Goal: Task Accomplishment & Management: Manage account settings

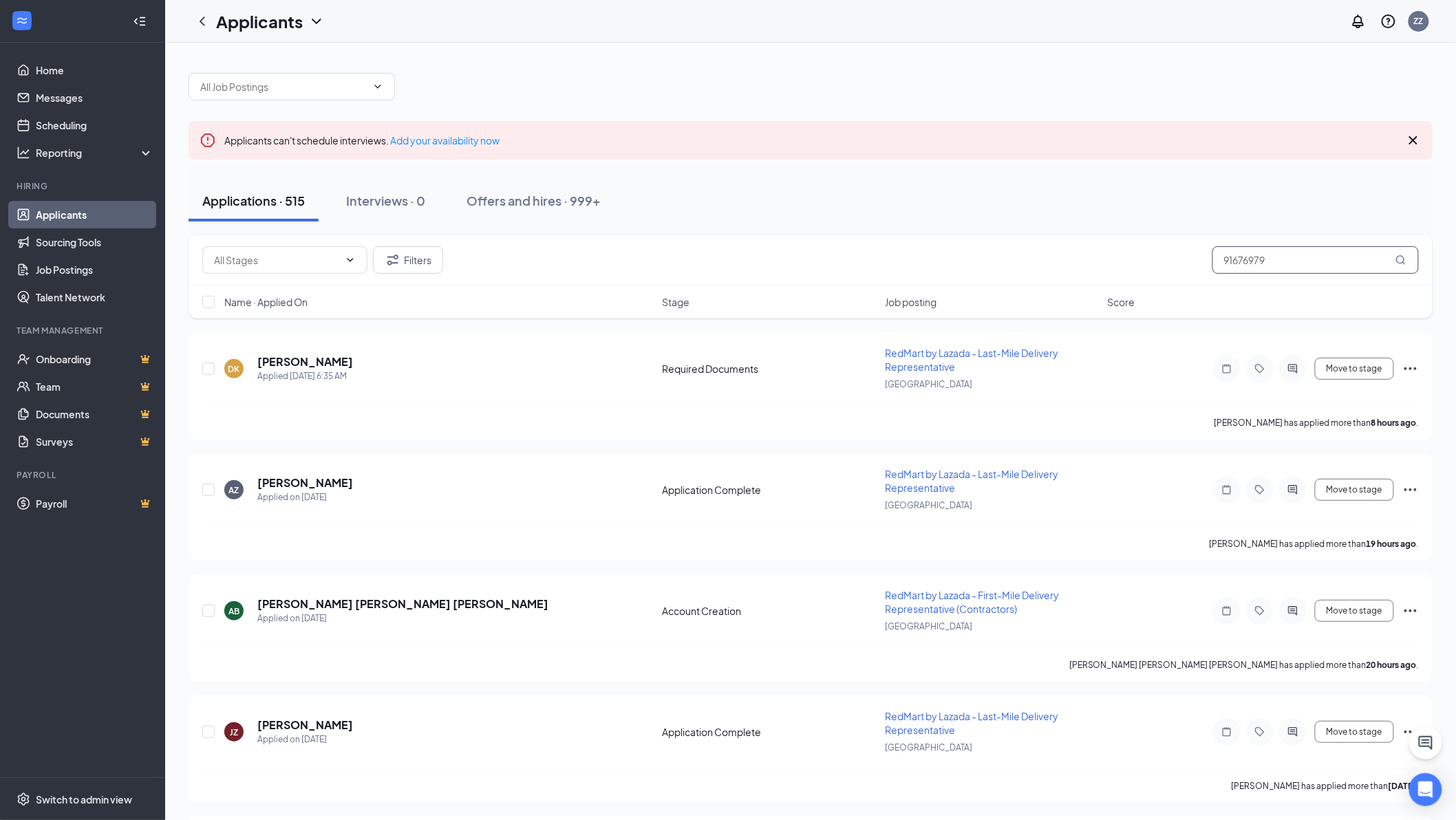
click at [1278, 255] on input "91676979" at bounding box center [1316, 260] width 206 height 27
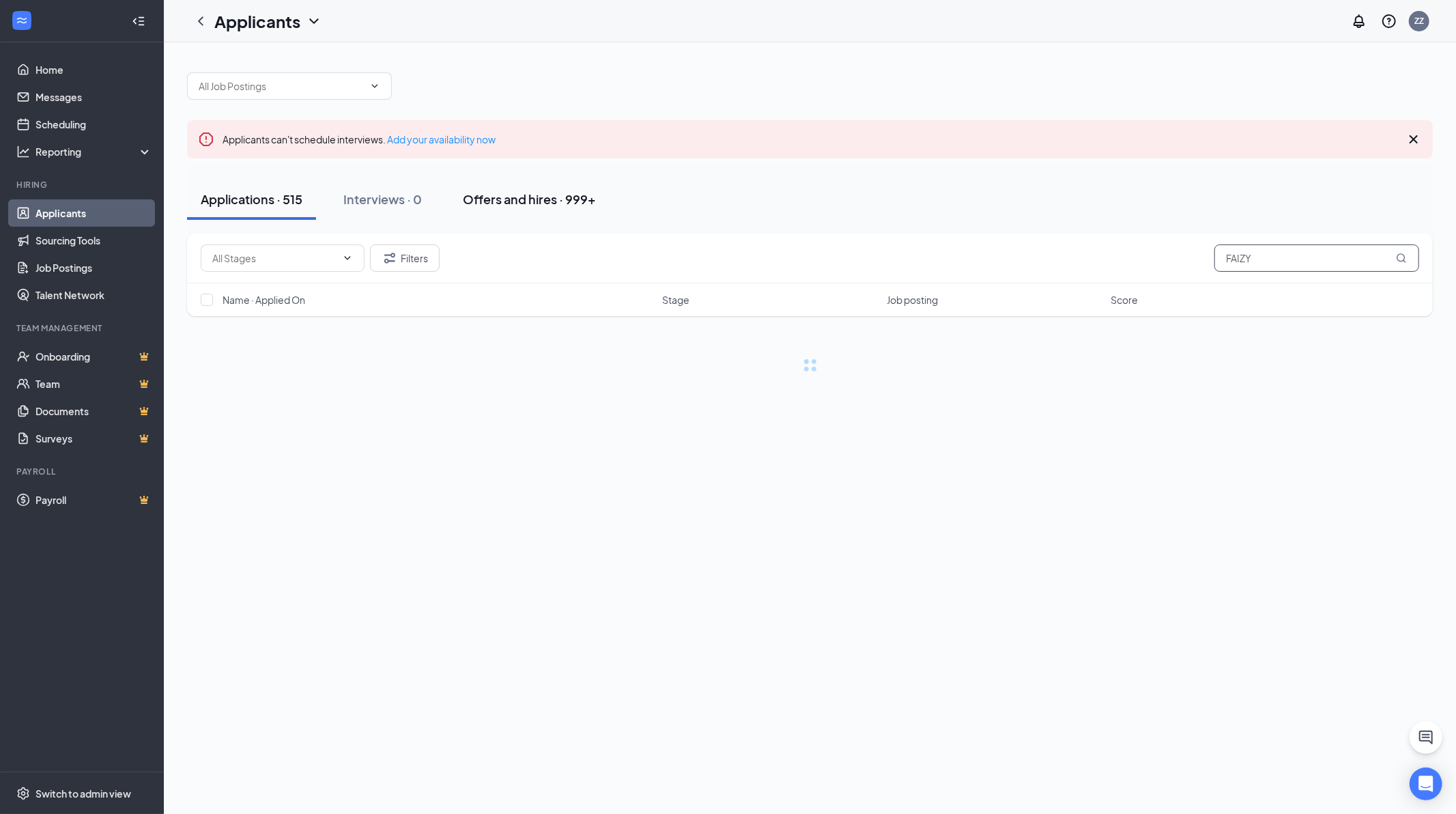
type input "FAIZY"
click at [506, 198] on div "Offers and hires · 999+" at bounding box center [529, 199] width 133 height 17
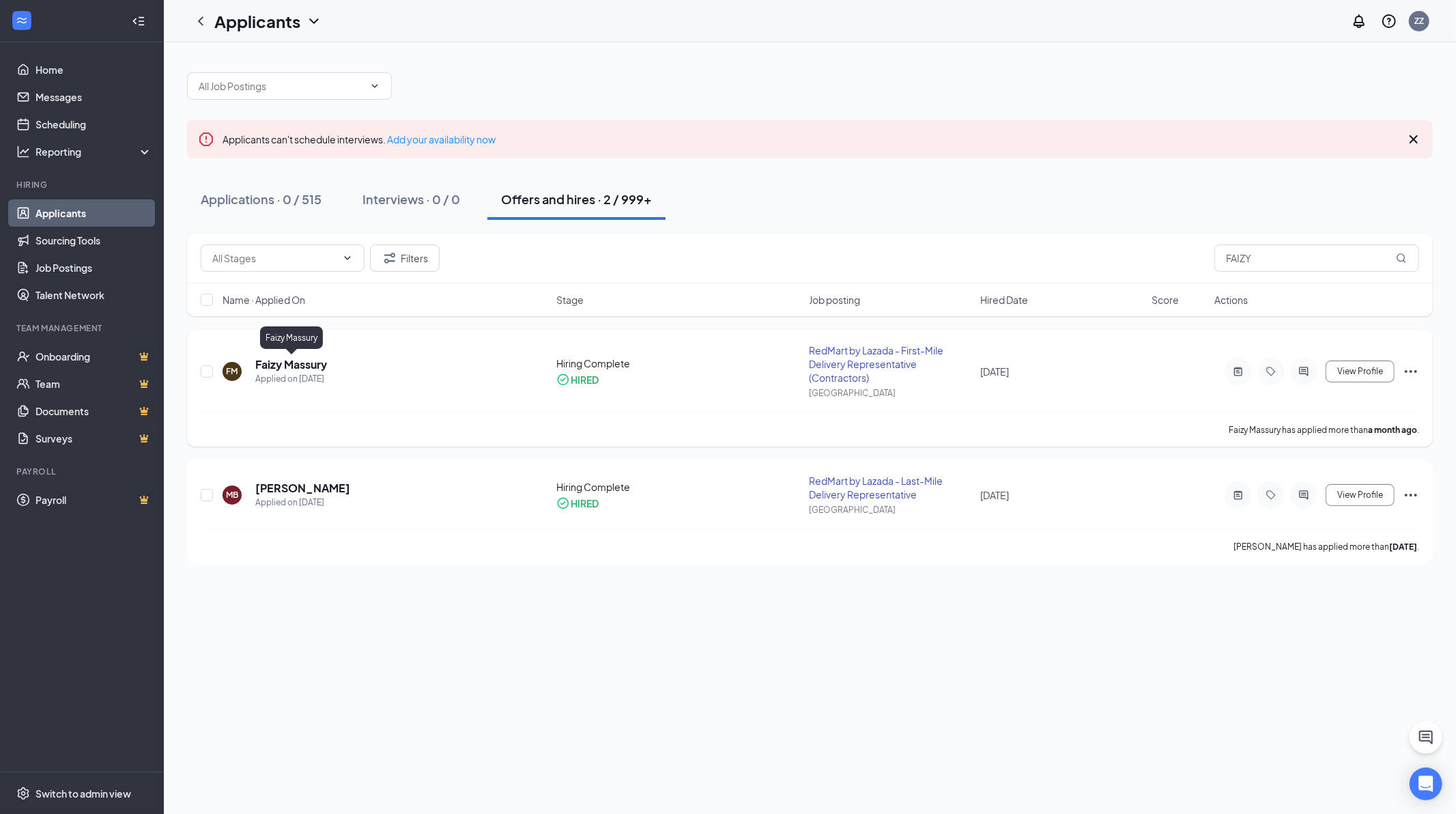
click at [288, 366] on h5 "Faizy Massury" at bounding box center [291, 365] width 71 height 15
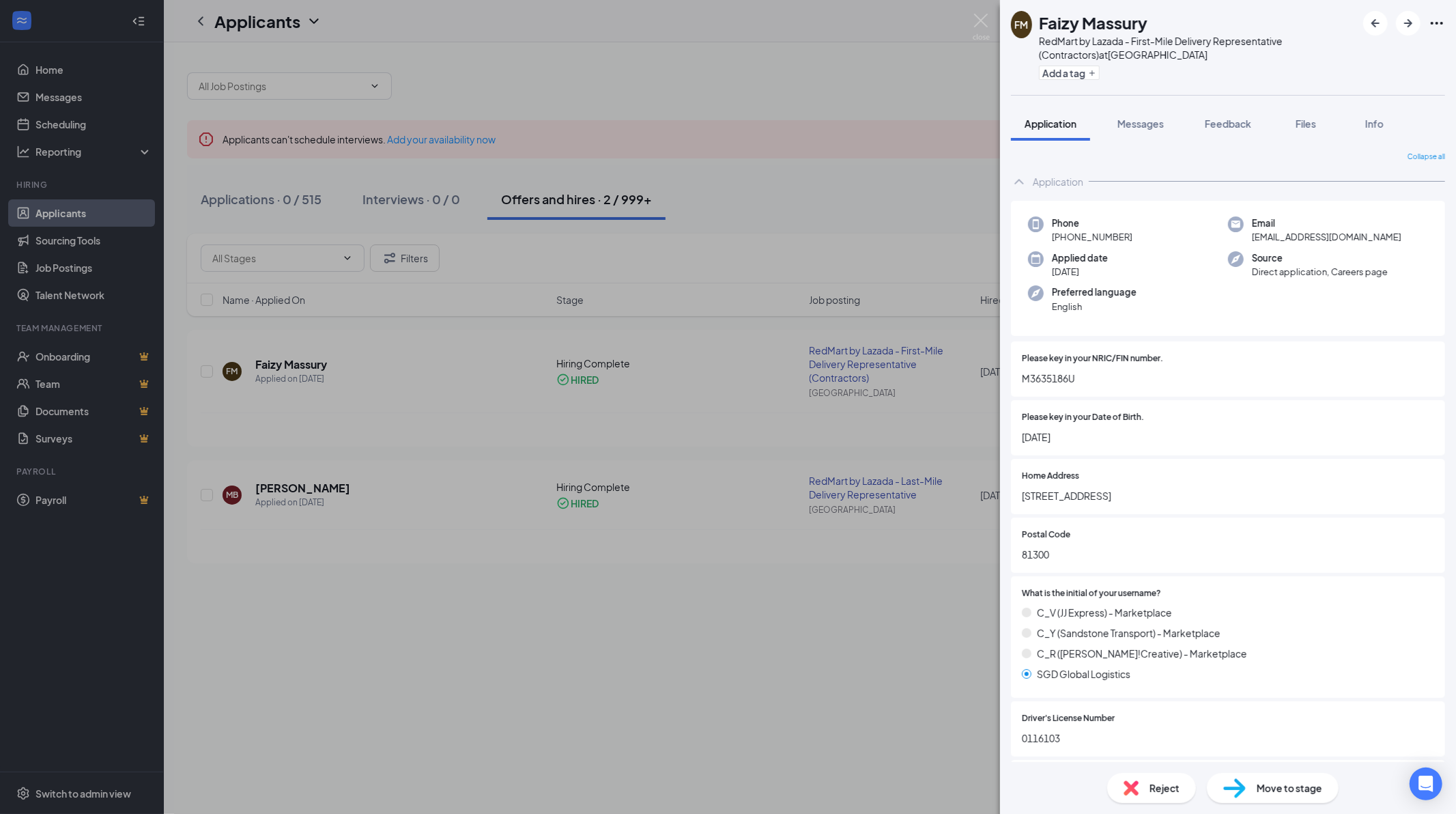
click at [1434, 23] on icon "Ellipses" at bounding box center [1436, 23] width 16 height 16
click at [1444, 19] on icon "Ellipses" at bounding box center [1436, 23] width 16 height 16
click at [1316, 60] on link "View full application" at bounding box center [1363, 54] width 148 height 14
click at [975, 25] on img at bounding box center [981, 26] width 17 height 26
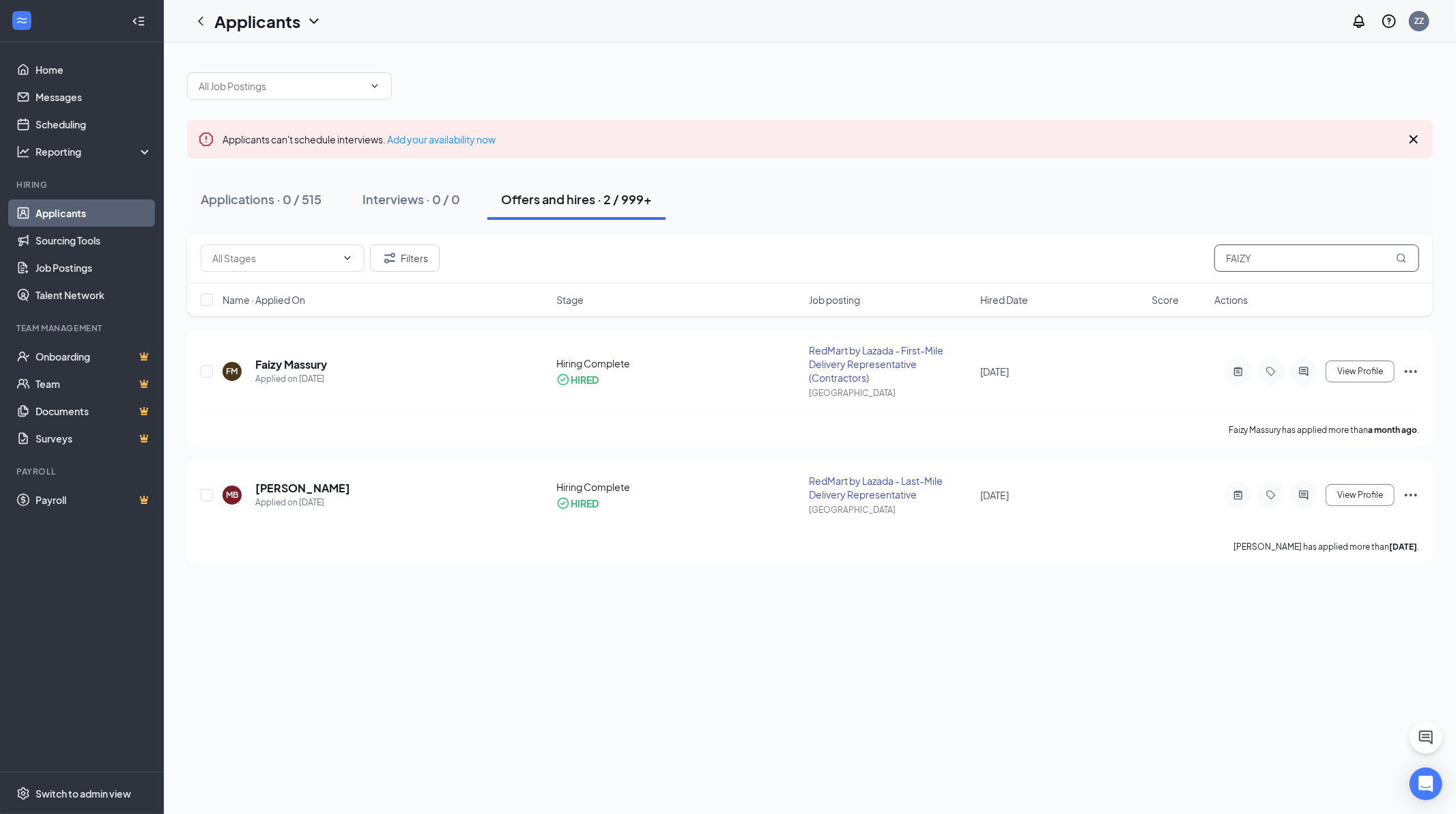
click at [1273, 259] on input "FAIZY" at bounding box center [1317, 258] width 205 height 27
paste input "8653 7833"
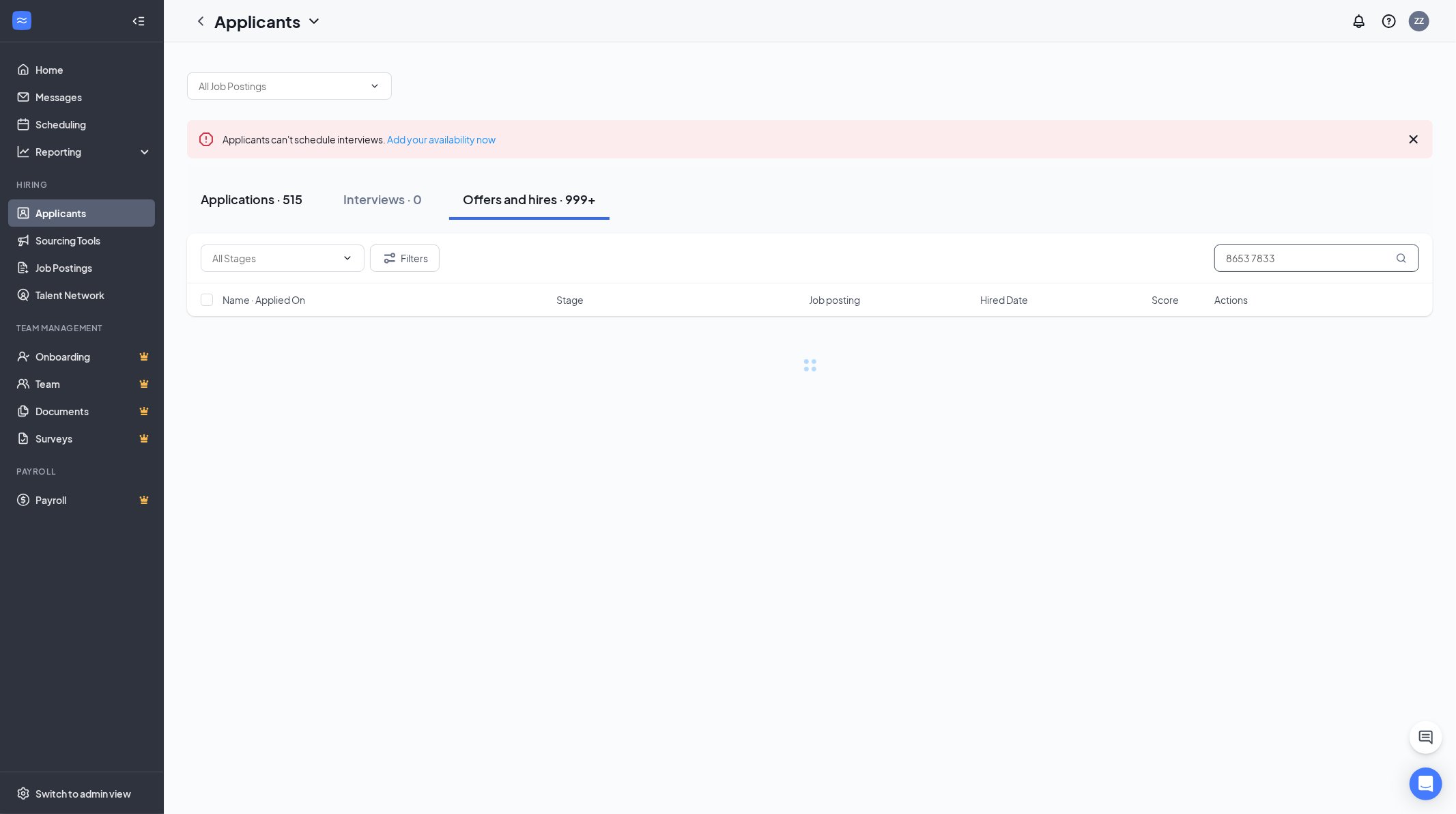
type input "8653 7833"
click at [262, 202] on div "Applications · 515" at bounding box center [251, 199] width 102 height 17
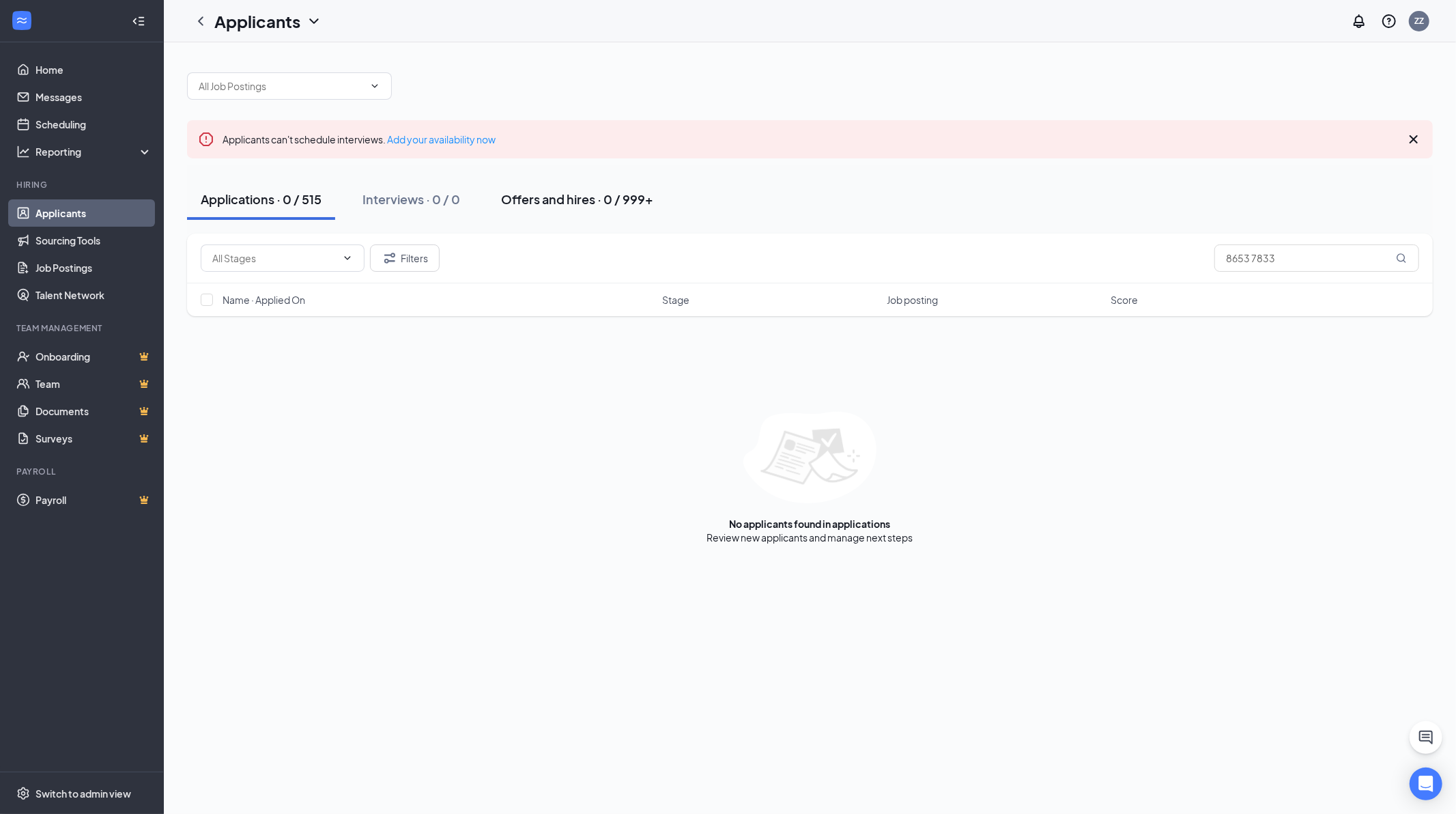
click at [500, 200] on button "Offers and hires · 0 / 999+" at bounding box center [577, 200] width 179 height 41
click at [1255, 256] on input "8653 7833" at bounding box center [1317, 258] width 205 height 27
click at [1251, 256] on input "8653 7833" at bounding box center [1317, 258] width 205 height 27
type input "86537833"
click at [296, 203] on div "Applications · 0 / 515" at bounding box center [261, 199] width 121 height 17
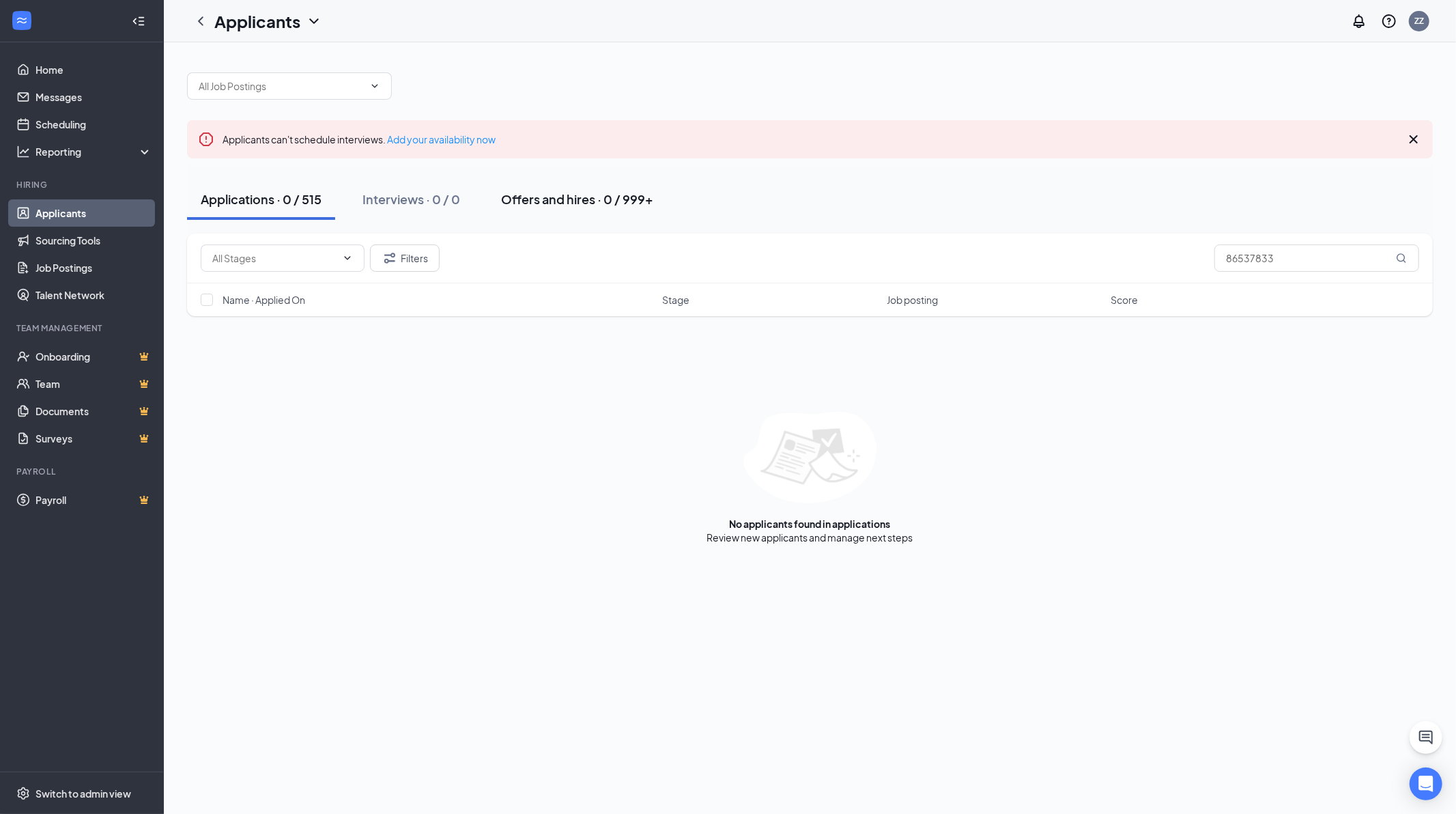
click at [550, 201] on div "Offers and hires · 0 / 999+" at bounding box center [577, 199] width 152 height 17
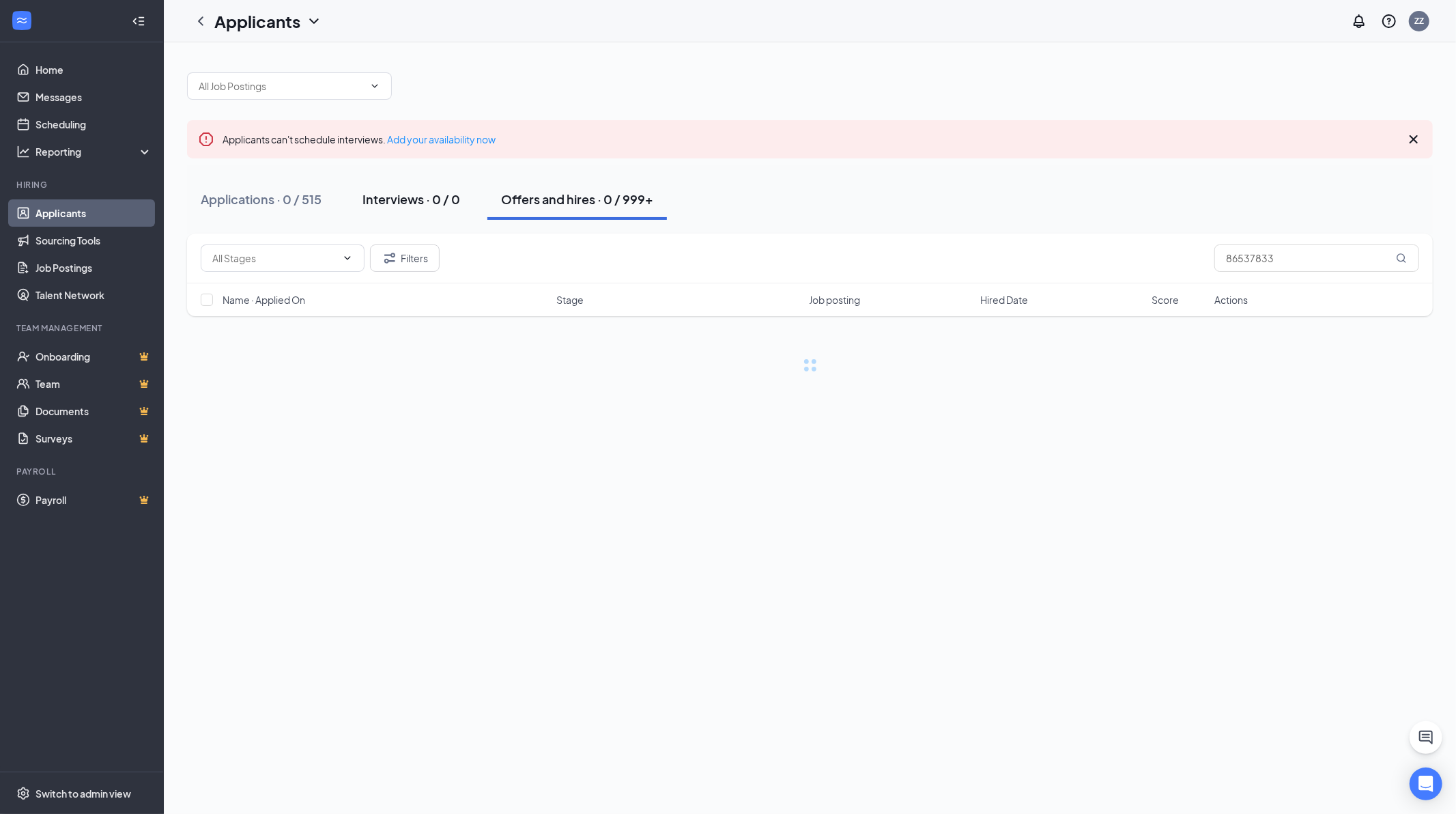
click at [394, 205] on div "Interviews · 0 / 0" at bounding box center [411, 199] width 98 height 17
click at [522, 211] on button "Offers and hires · 999+" at bounding box center [529, 200] width 161 height 41
click at [1240, 262] on input "86537833" at bounding box center [1317, 258] width 205 height 27
click at [1246, 260] on input "86537833" at bounding box center [1317, 258] width 205 height 27
click at [270, 195] on div "Applications · 0 / 515" at bounding box center [261, 199] width 121 height 17
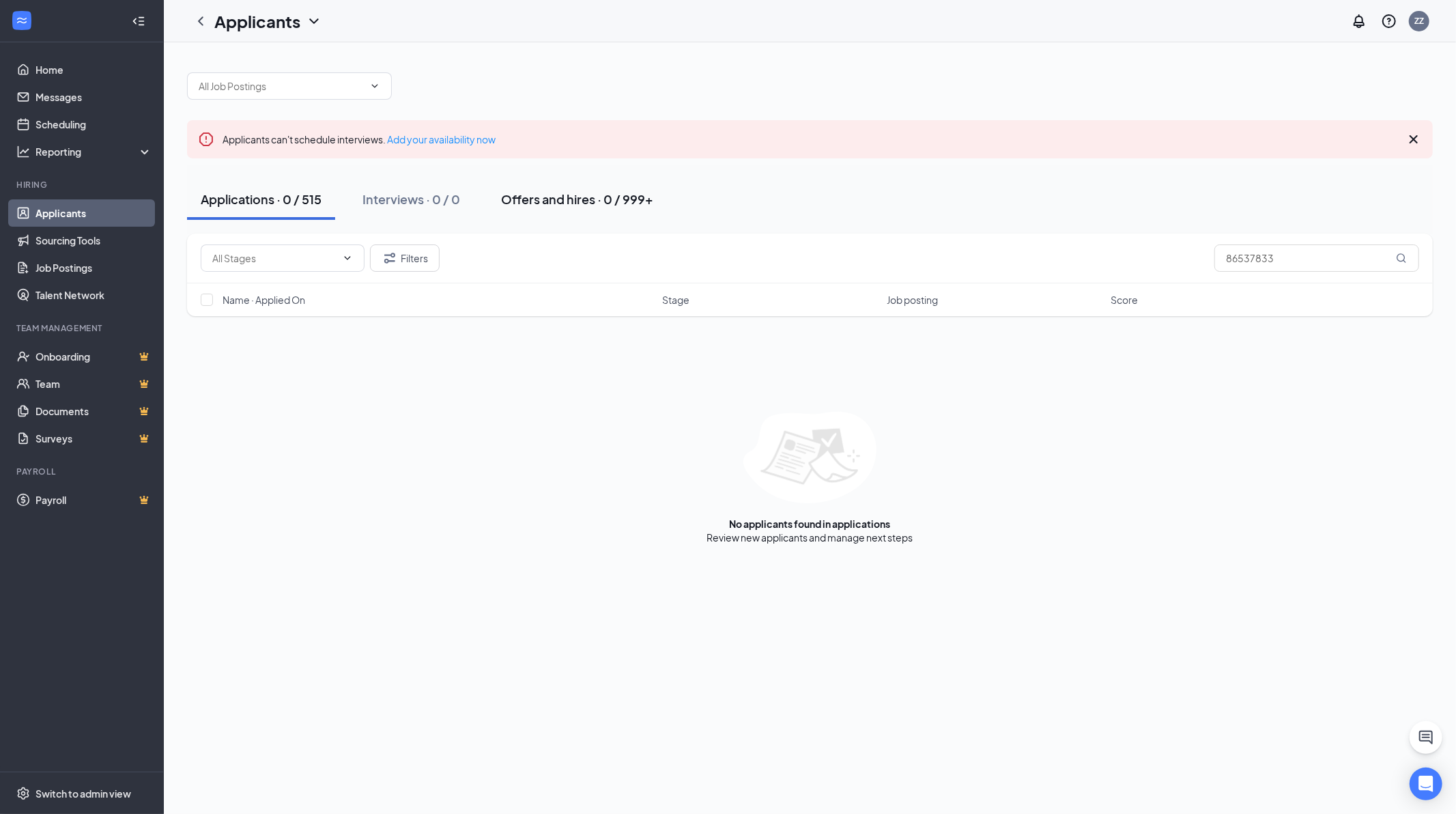
click at [520, 196] on div "Offers and hires · 0 / 999+" at bounding box center [577, 199] width 152 height 17
click at [1253, 264] on input "86537833" at bounding box center [1317, 258] width 205 height 27
click at [1250, 259] on input "86537833" at bounding box center [1317, 258] width 205 height 27
type input "8653 7833"
click at [65, 207] on link "Applicants" at bounding box center [93, 213] width 116 height 27
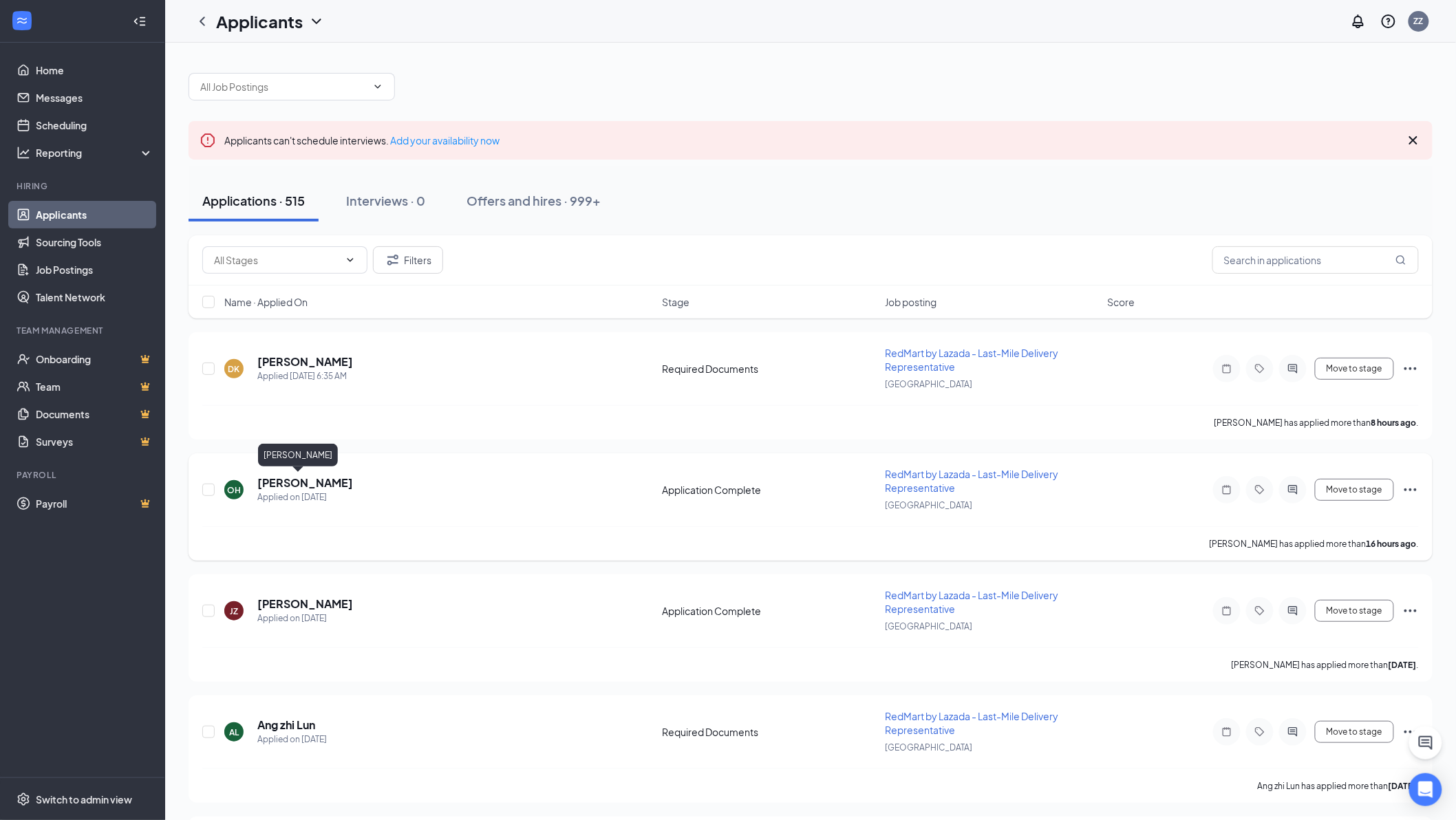
click at [290, 482] on h5 "[PERSON_NAME]" at bounding box center [306, 483] width 96 height 15
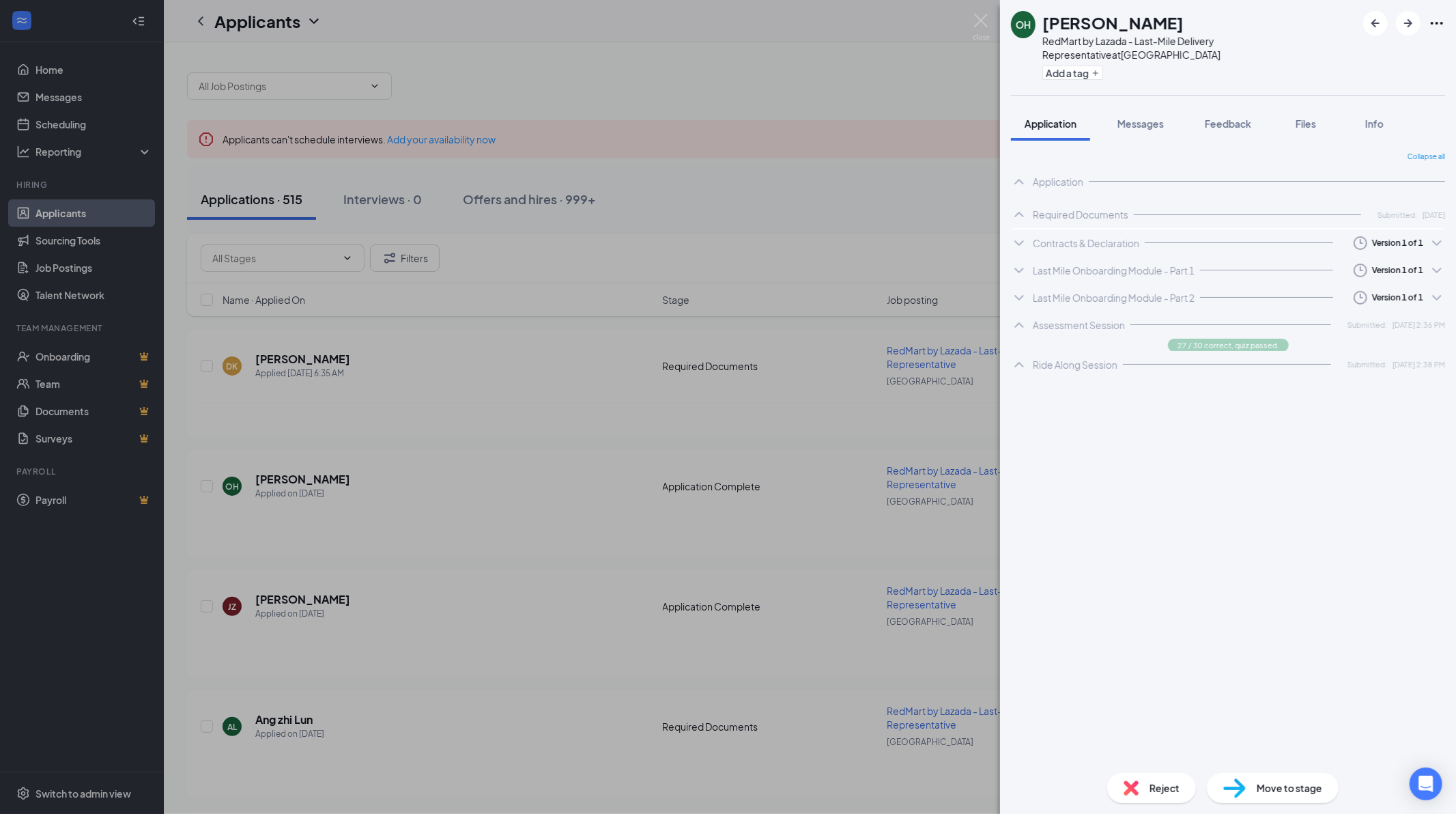
click at [1432, 22] on icon "Ellipses" at bounding box center [1436, 23] width 12 height 3
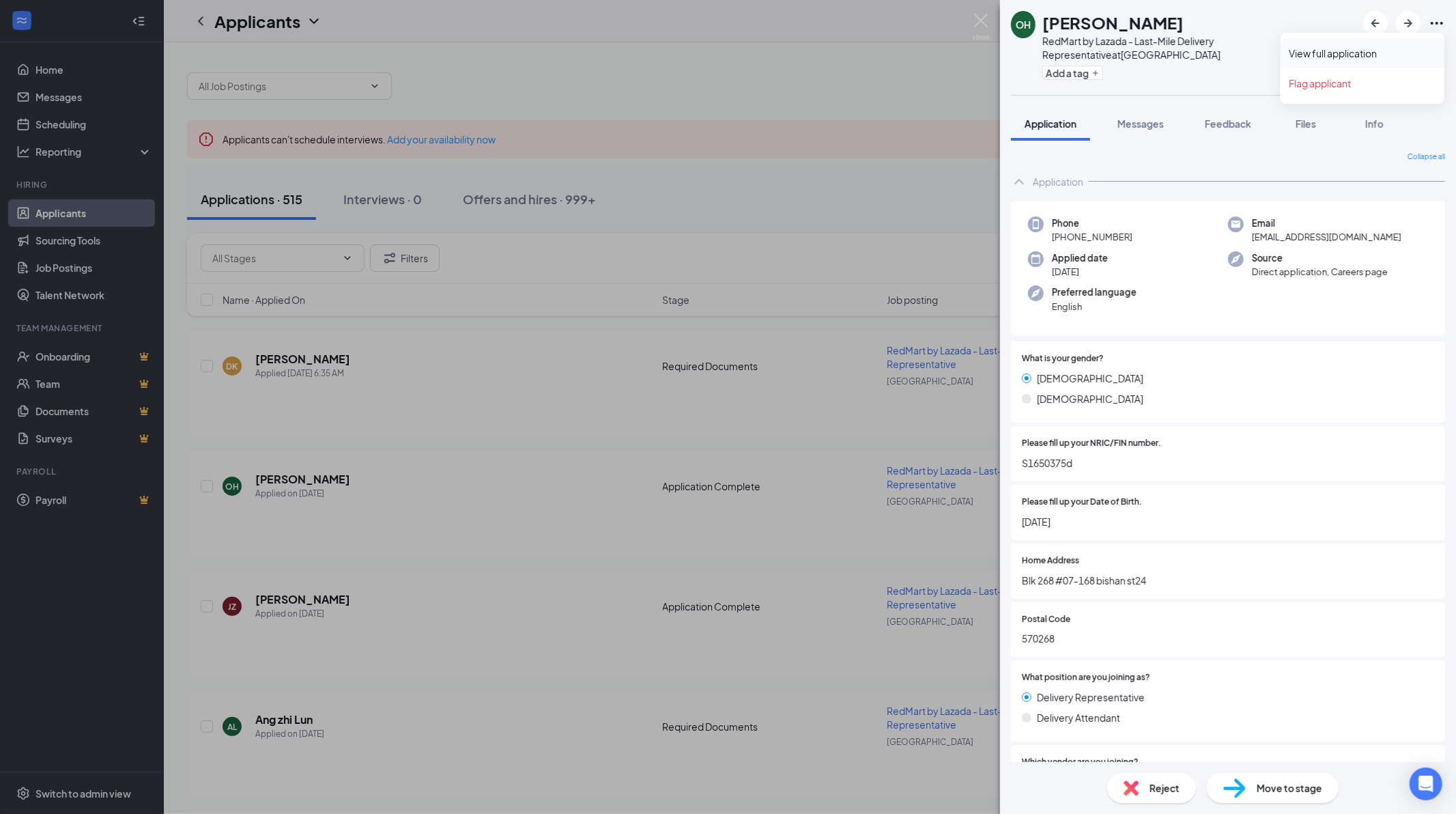
click at [1334, 60] on link "View full application" at bounding box center [1363, 54] width 148 height 14
click at [986, 40] on img at bounding box center [981, 26] width 17 height 26
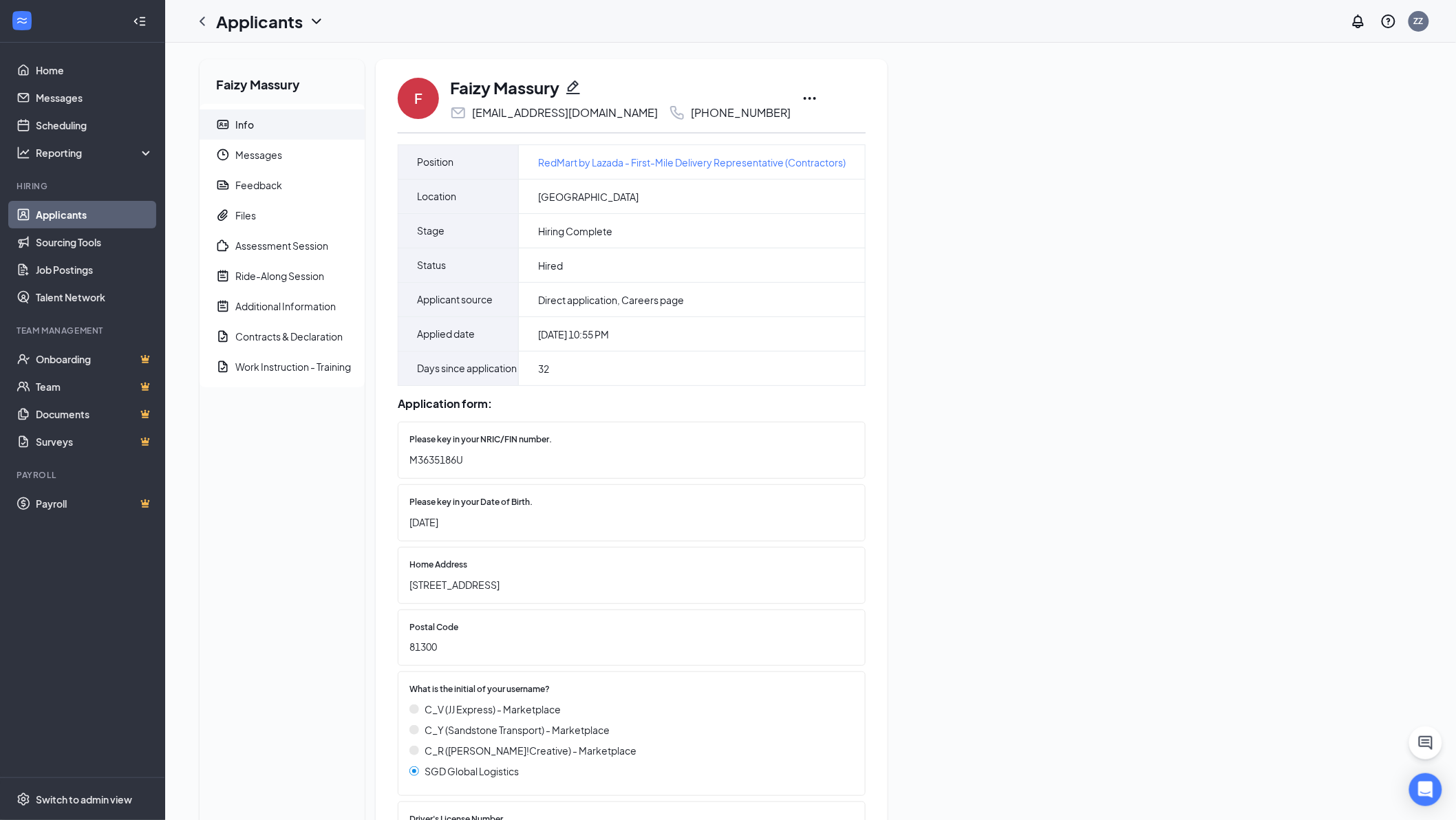
click at [802, 98] on icon "Ellipses" at bounding box center [809, 98] width 16 height 16
click at [1027, 217] on div "Faizy Massury Info Messages Feedback Files Assessment Session Ride-Along Sessio…" at bounding box center [810, 798] width 1244 height 1478
click at [571, 86] on icon "Pencil" at bounding box center [573, 87] width 14 height 14
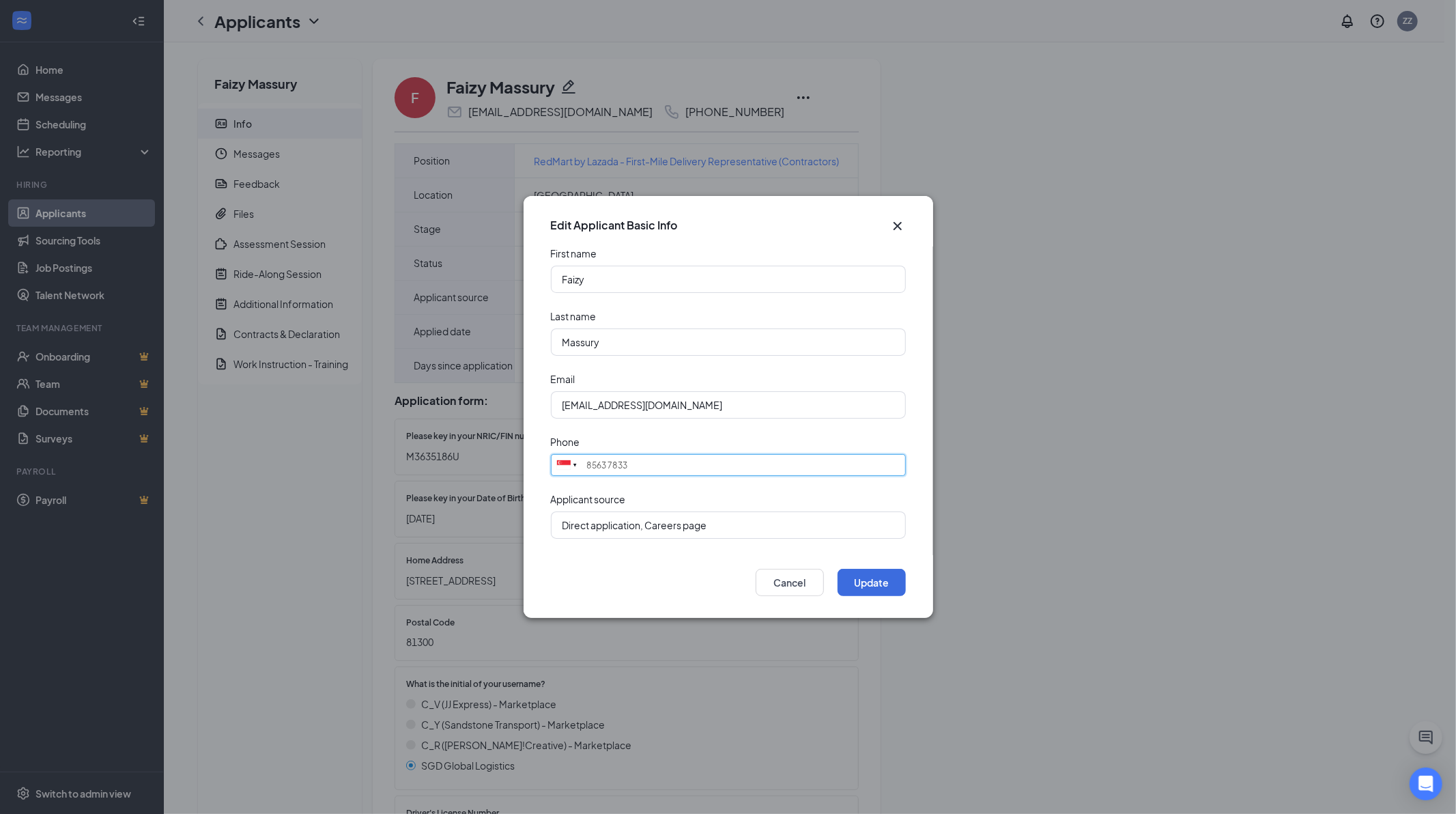
drag, startPoint x: 603, startPoint y: 466, endPoint x: 593, endPoint y: 467, distance: 10.0
click at [593, 467] on input "8563 7833" at bounding box center [729, 465] width 355 height 22
type input "8653 7833"
click at [871, 582] on button "Update" at bounding box center [872, 582] width 68 height 27
click at [878, 584] on button "Update" at bounding box center [872, 582] width 68 height 27
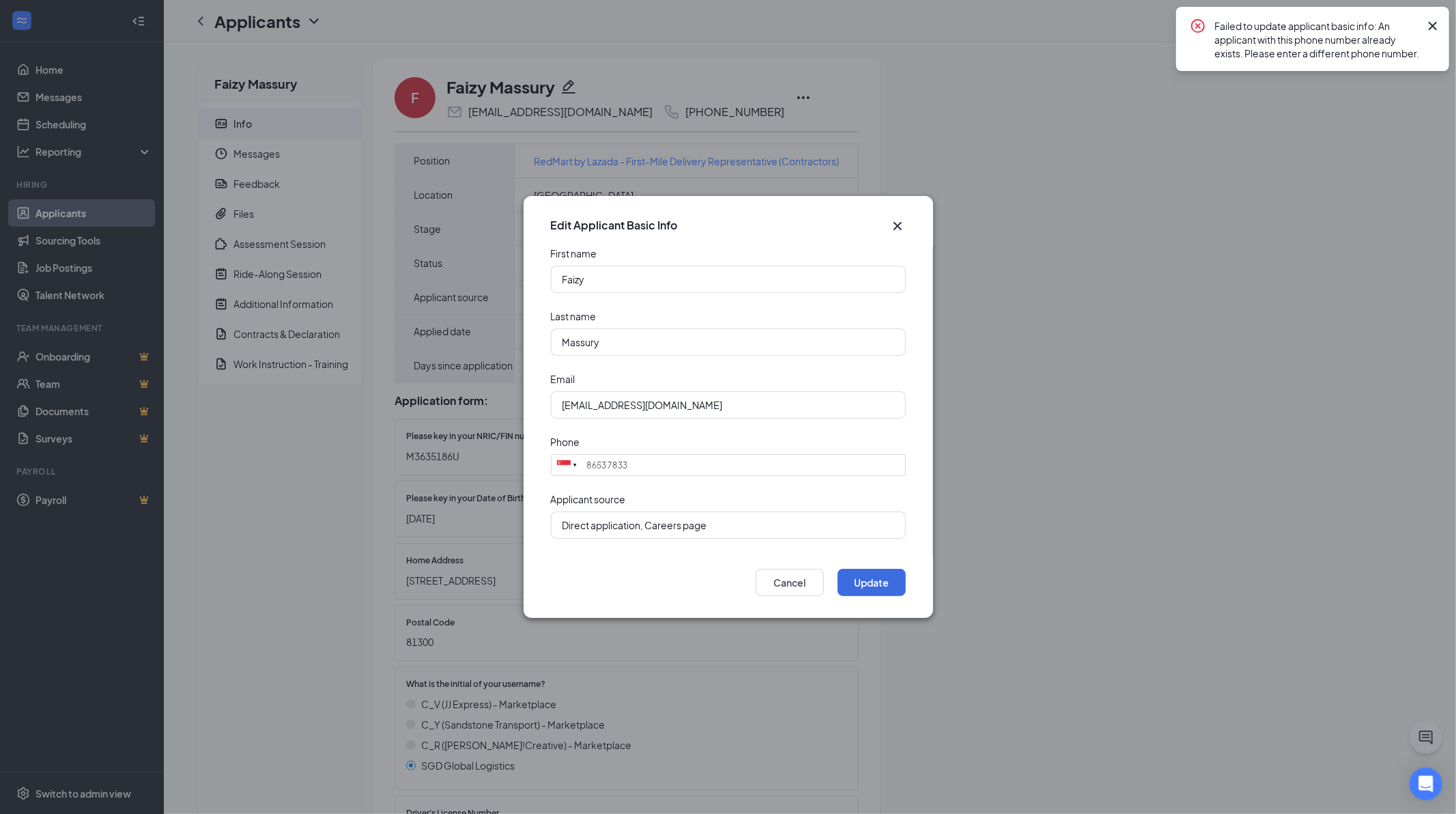
click at [897, 225] on icon "Cross" at bounding box center [897, 226] width 8 height 8
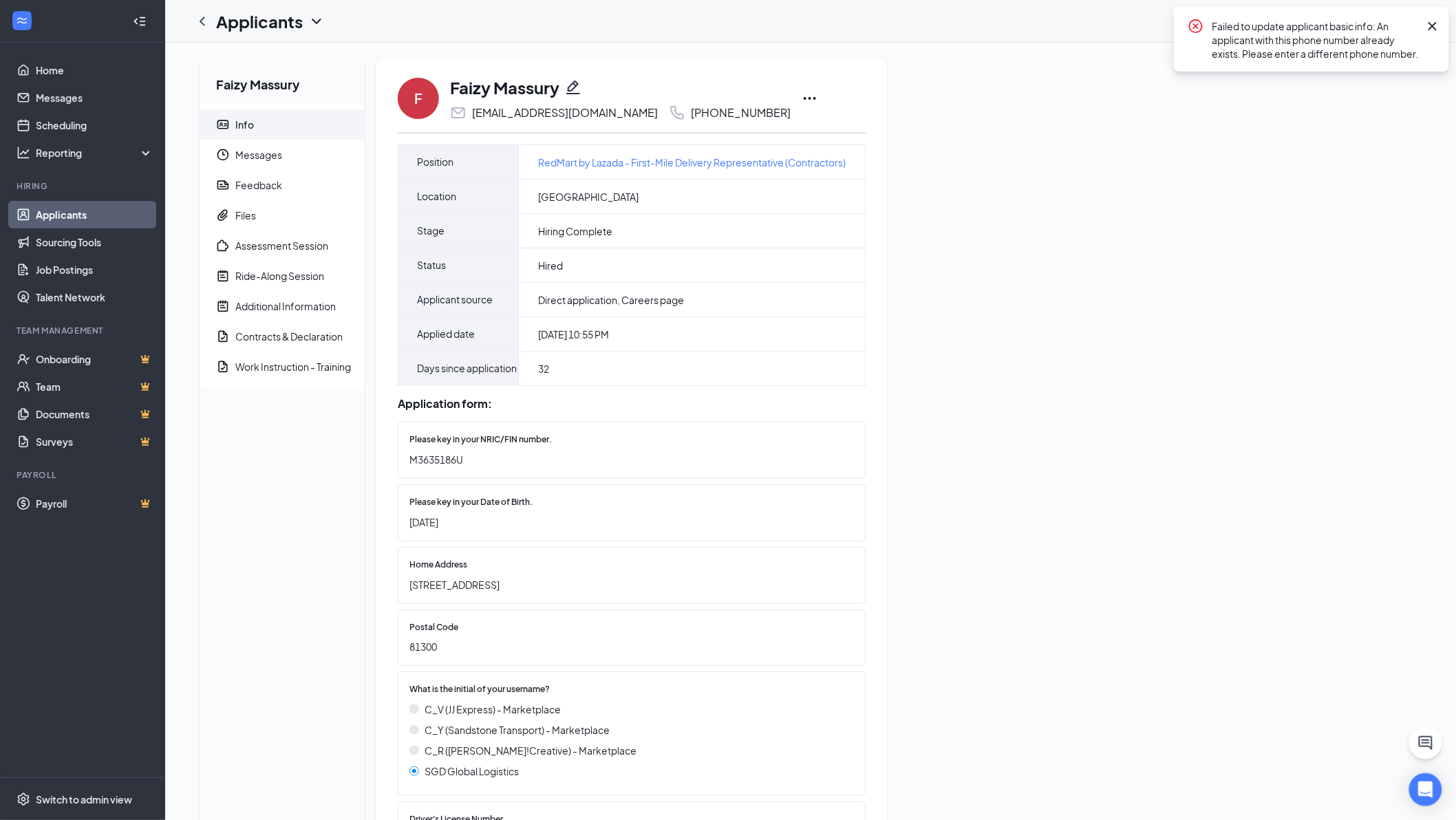
click at [1435, 30] on icon "Cross" at bounding box center [1432, 26] width 16 height 16
click at [802, 98] on icon "Ellipses" at bounding box center [809, 98] width 16 height 16
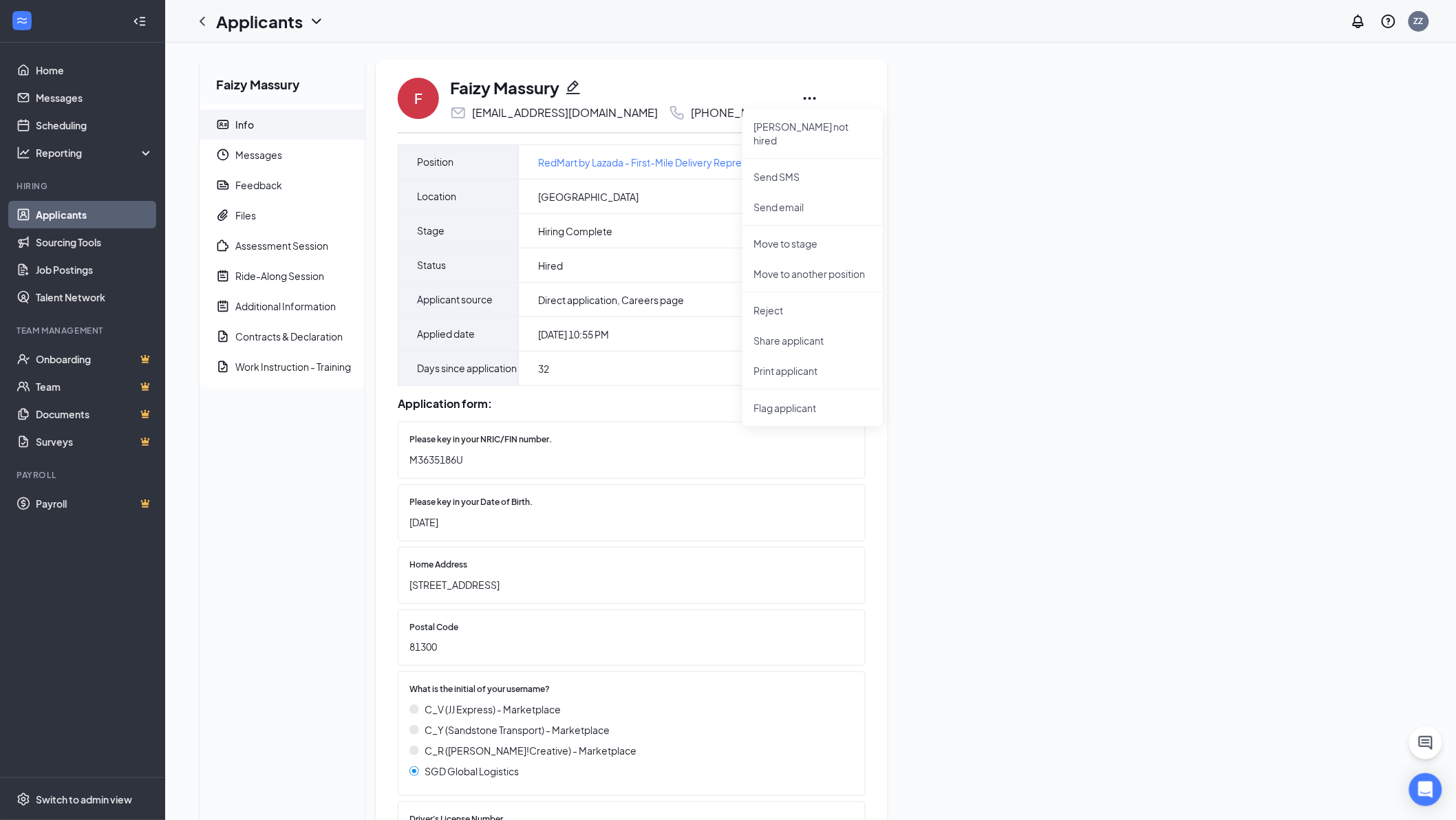
click at [980, 461] on div "Faizy Massury Info Messages Feedback Files Assessment Session Ride-Along Sessio…" at bounding box center [810, 798] width 1244 height 1478
click at [802, 97] on icon "Ellipses" at bounding box center [809, 98] width 16 height 16
click at [805, 77] on div "F Faizy Massury mohd.faizy3031@gmail.com +65 8563 7833 Mark not hired Send SMS …" at bounding box center [631, 98] width 468 height 45
click at [573, 88] on icon "Pencil" at bounding box center [573, 86] width 16 height 16
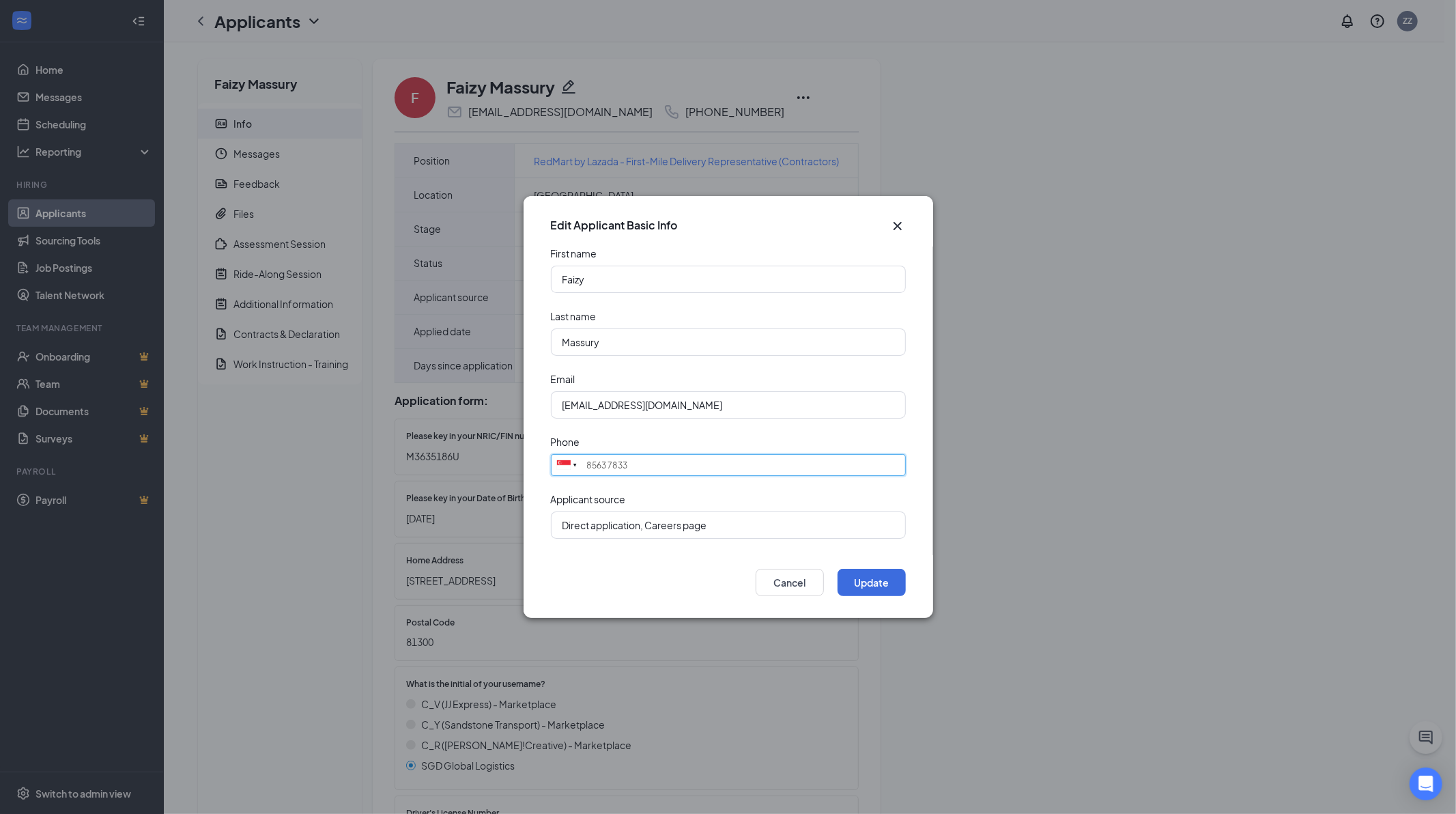
drag, startPoint x: 602, startPoint y: 468, endPoint x: 593, endPoint y: 466, distance: 9.2
click at [593, 466] on input "8563 7833" at bounding box center [729, 465] width 355 height 22
type input "8653 7833"
click at [868, 568] on div "Update Cancel" at bounding box center [728, 586] width 409 height 63
click at [868, 582] on button "Update" at bounding box center [872, 582] width 68 height 27
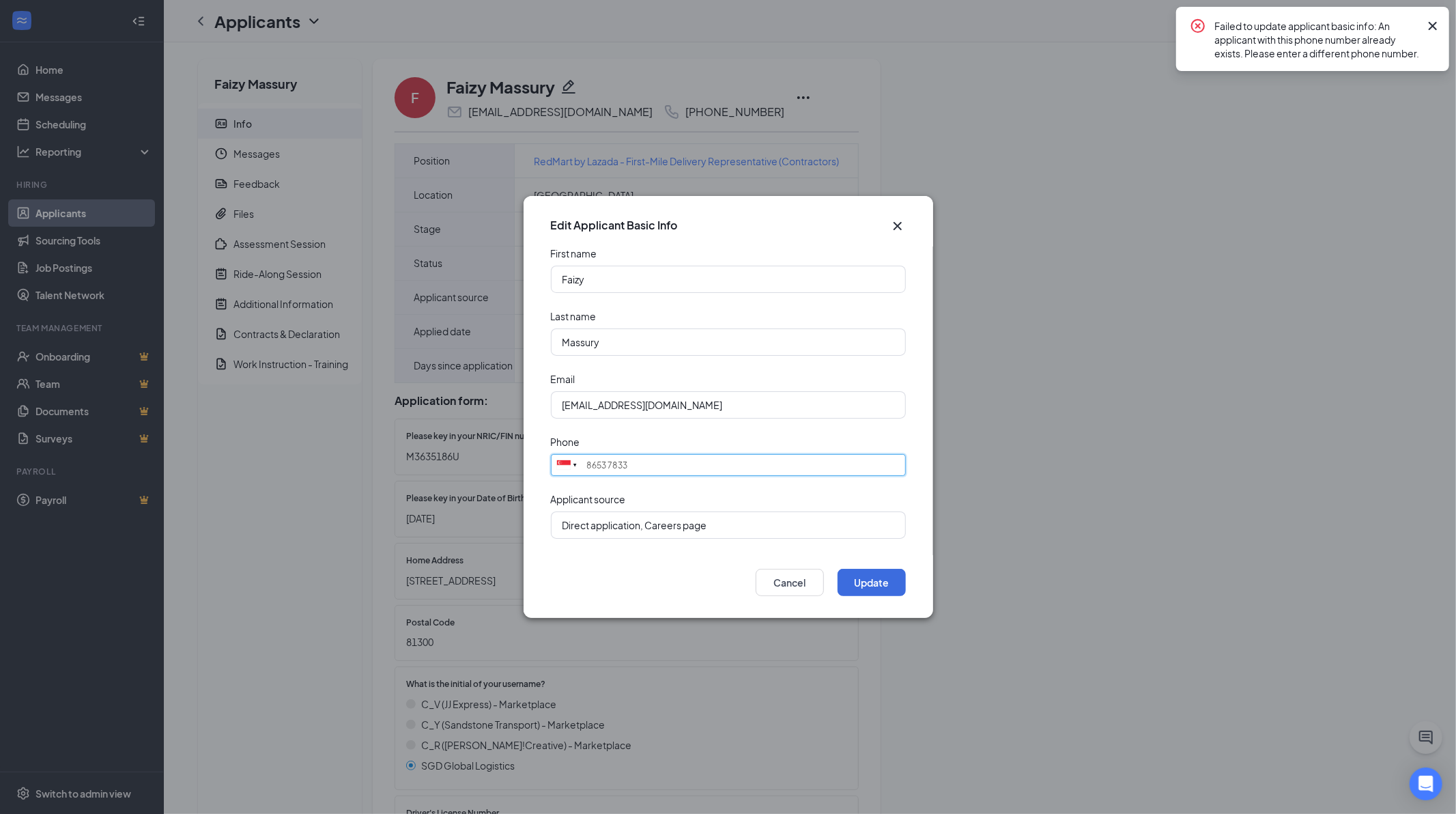
click at [646, 469] on input "8653 7833" at bounding box center [729, 465] width 355 height 22
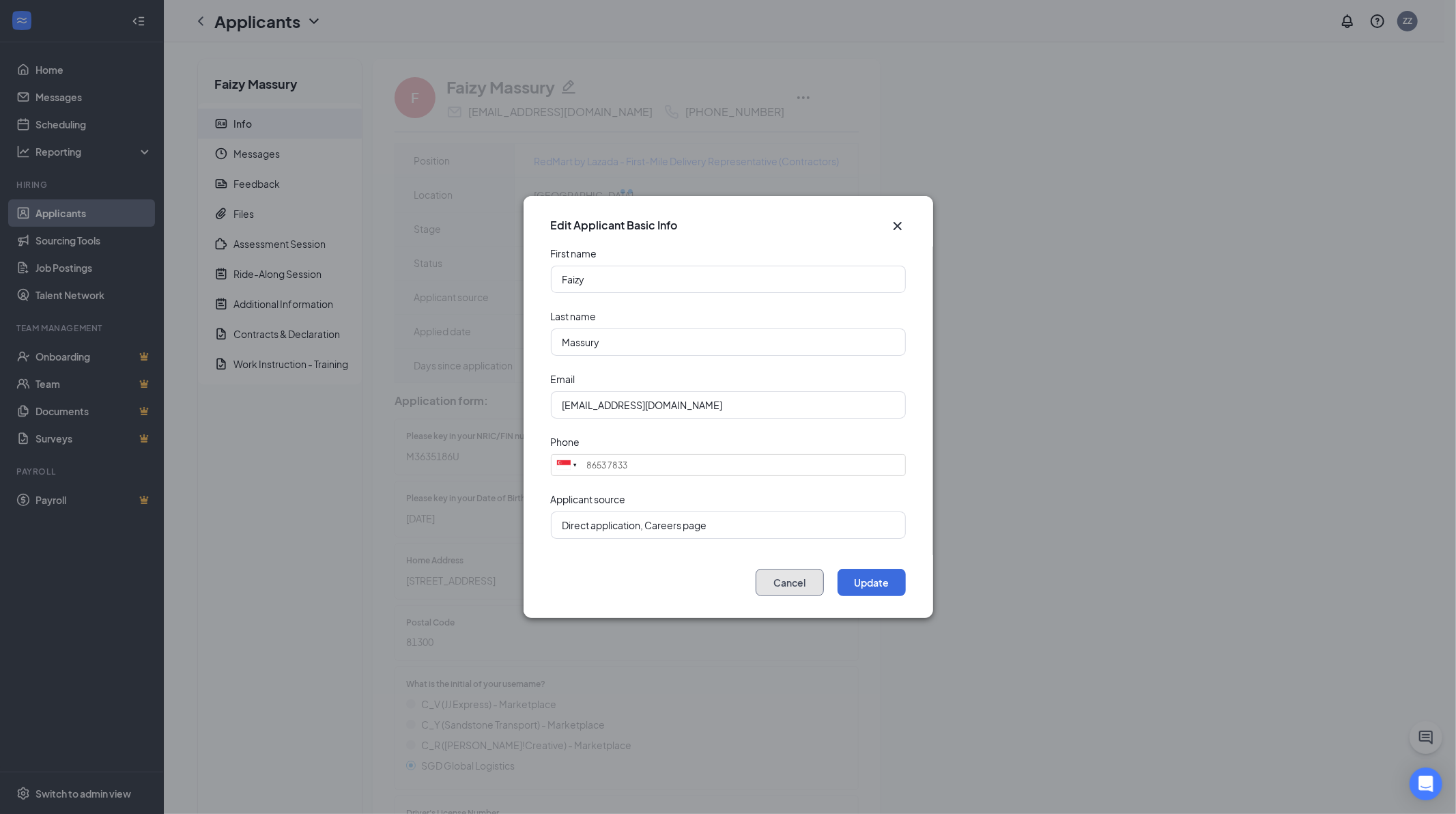
click at [800, 585] on button "Cancel" at bounding box center [790, 582] width 68 height 27
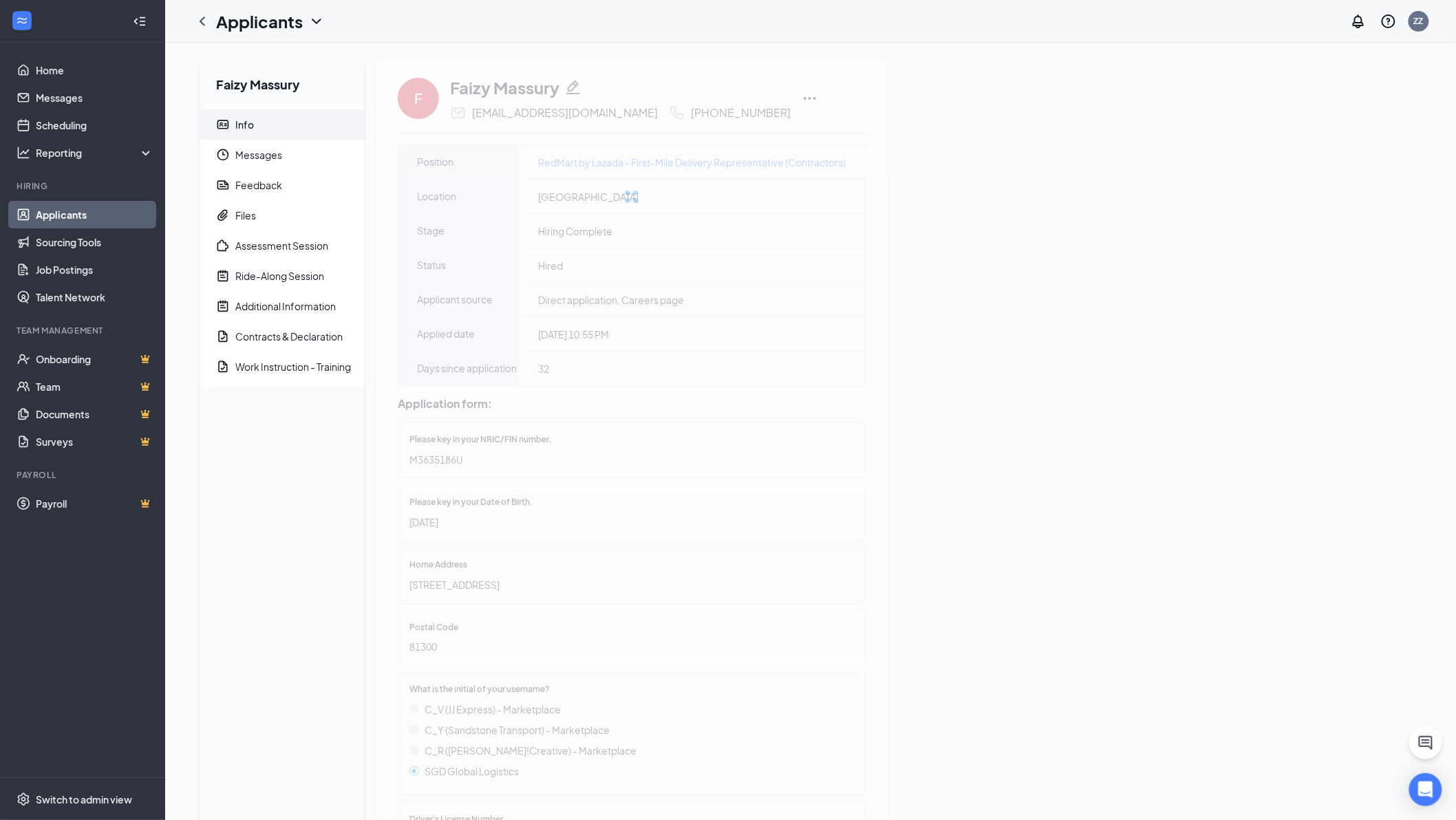
drag, startPoint x: 472, startPoint y: 115, endPoint x: 574, endPoint y: 119, distance: 102.1
click at [574, 119] on div "F Faizy Massury mohd.faizy3031@gmail.com +65 8563 7833 Mark not hired Send SMS …" at bounding box center [632, 793] width 512 height 1467
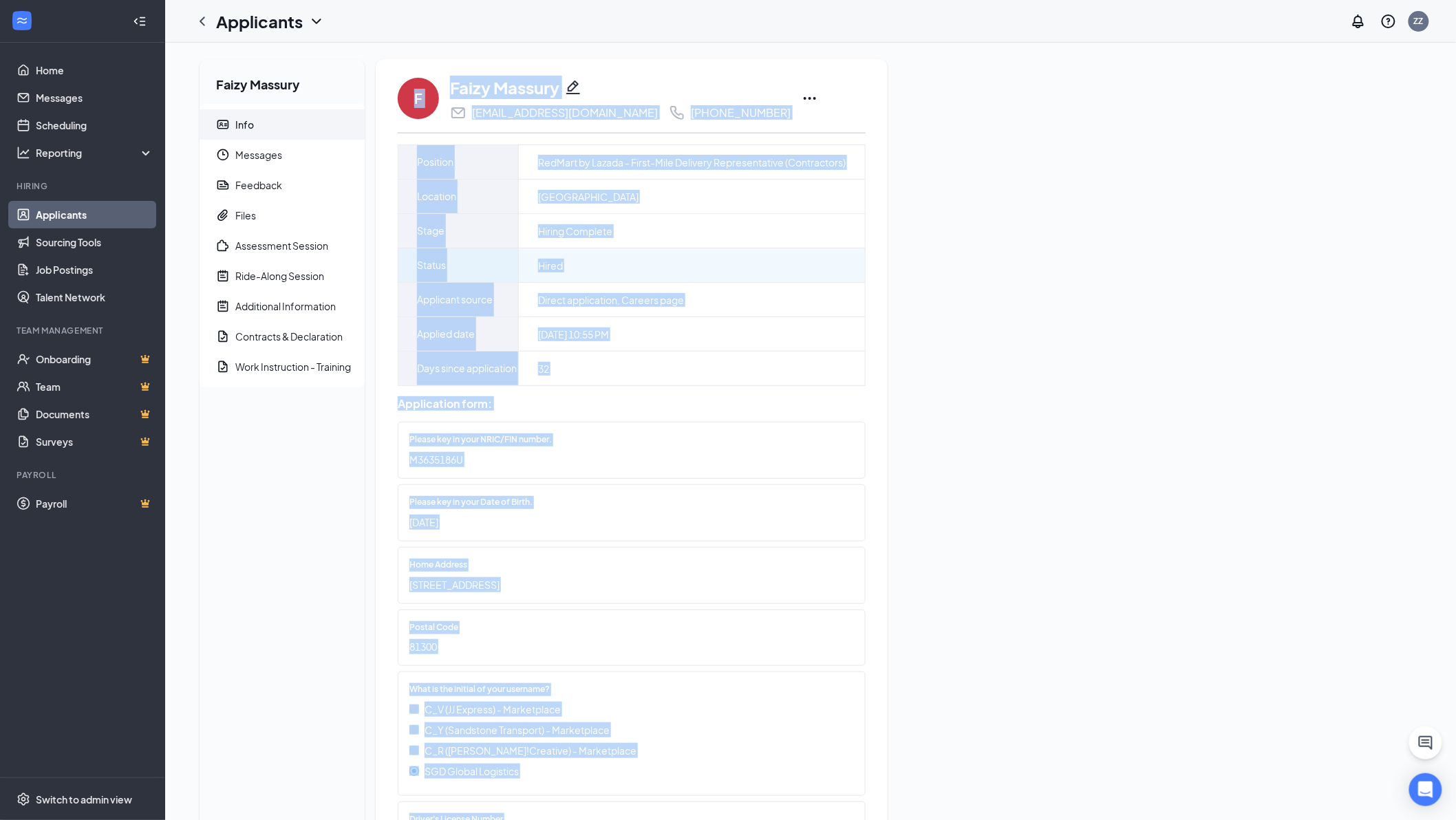
click at [754, 279] on div "Hired" at bounding box center [692, 264] width 346 height 33
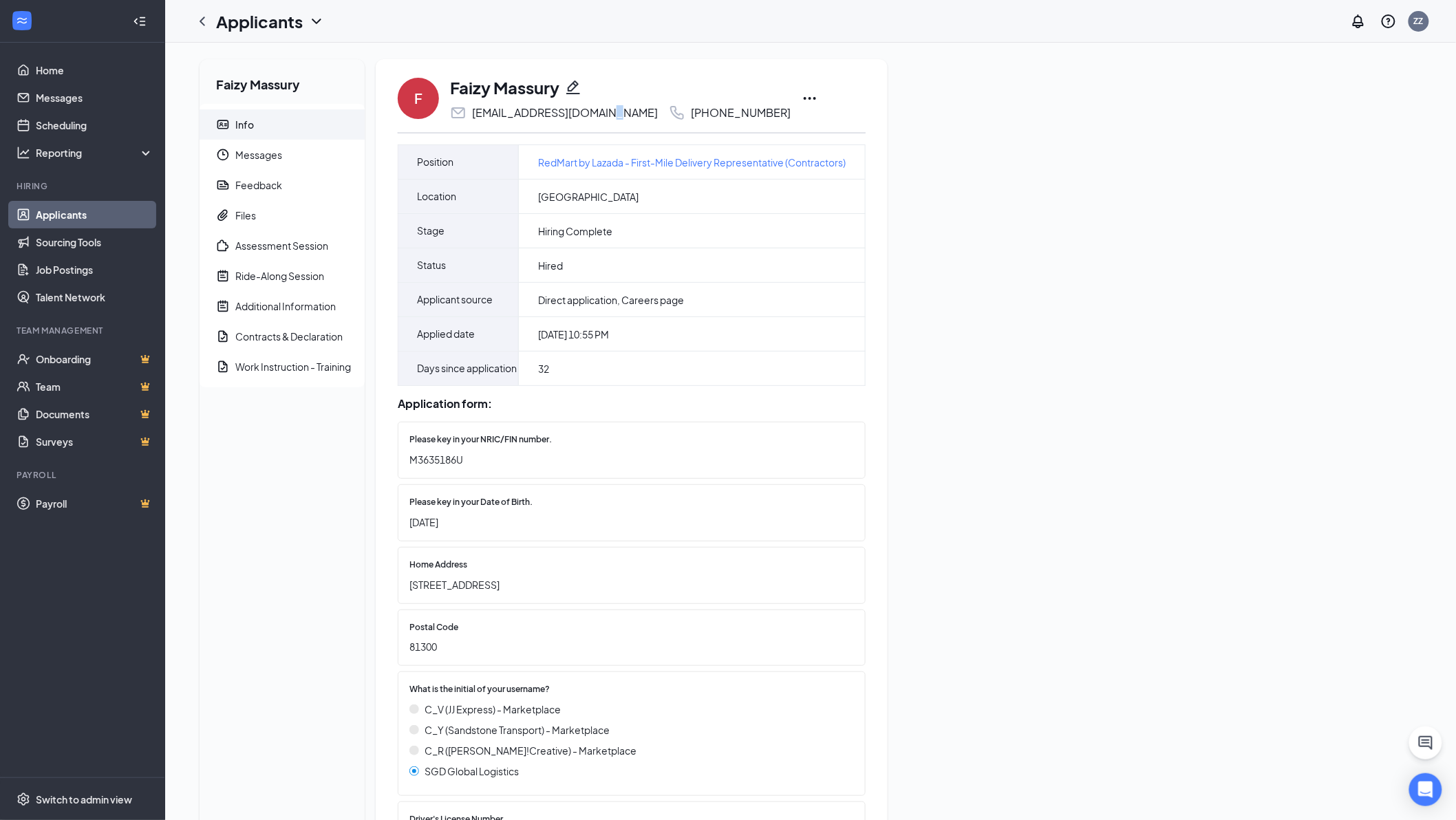
drag, startPoint x: 616, startPoint y: 114, endPoint x: 606, endPoint y: 117, distance: 10.4
click at [606, 117] on div "[EMAIL_ADDRESS][DOMAIN_NAME]" at bounding box center [564, 113] width 186 height 14
drag, startPoint x: 624, startPoint y: 113, endPoint x: 475, endPoint y: 115, distance: 149.0
click at [475, 115] on div "mohd.faizy3031@gmail.com +65 8563 7833" at bounding box center [621, 112] width 341 height 16
copy div "[EMAIL_ADDRESS][DOMAIN_NAME]"
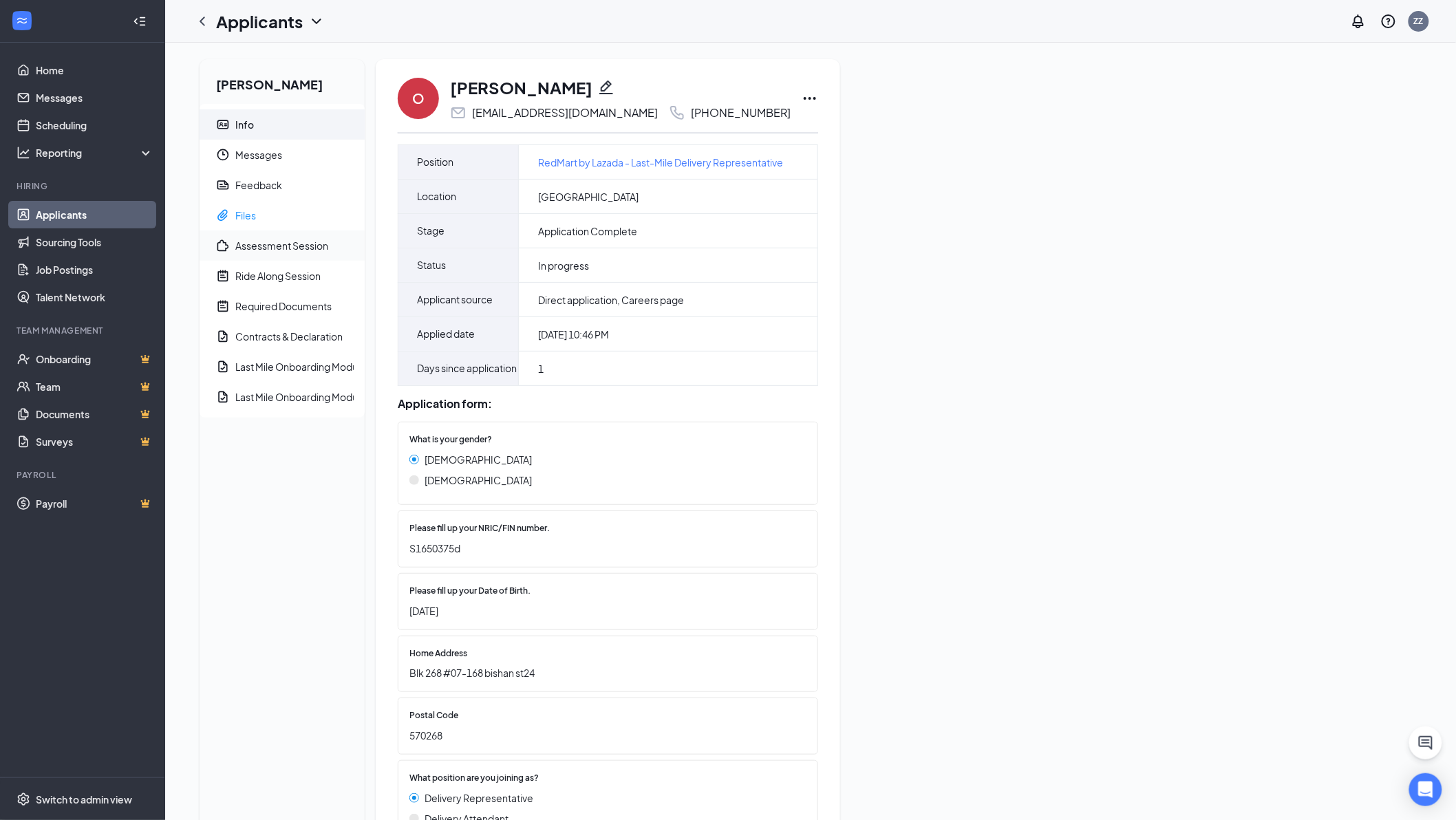
click at [271, 216] on span "Files" at bounding box center [295, 215] width 118 height 30
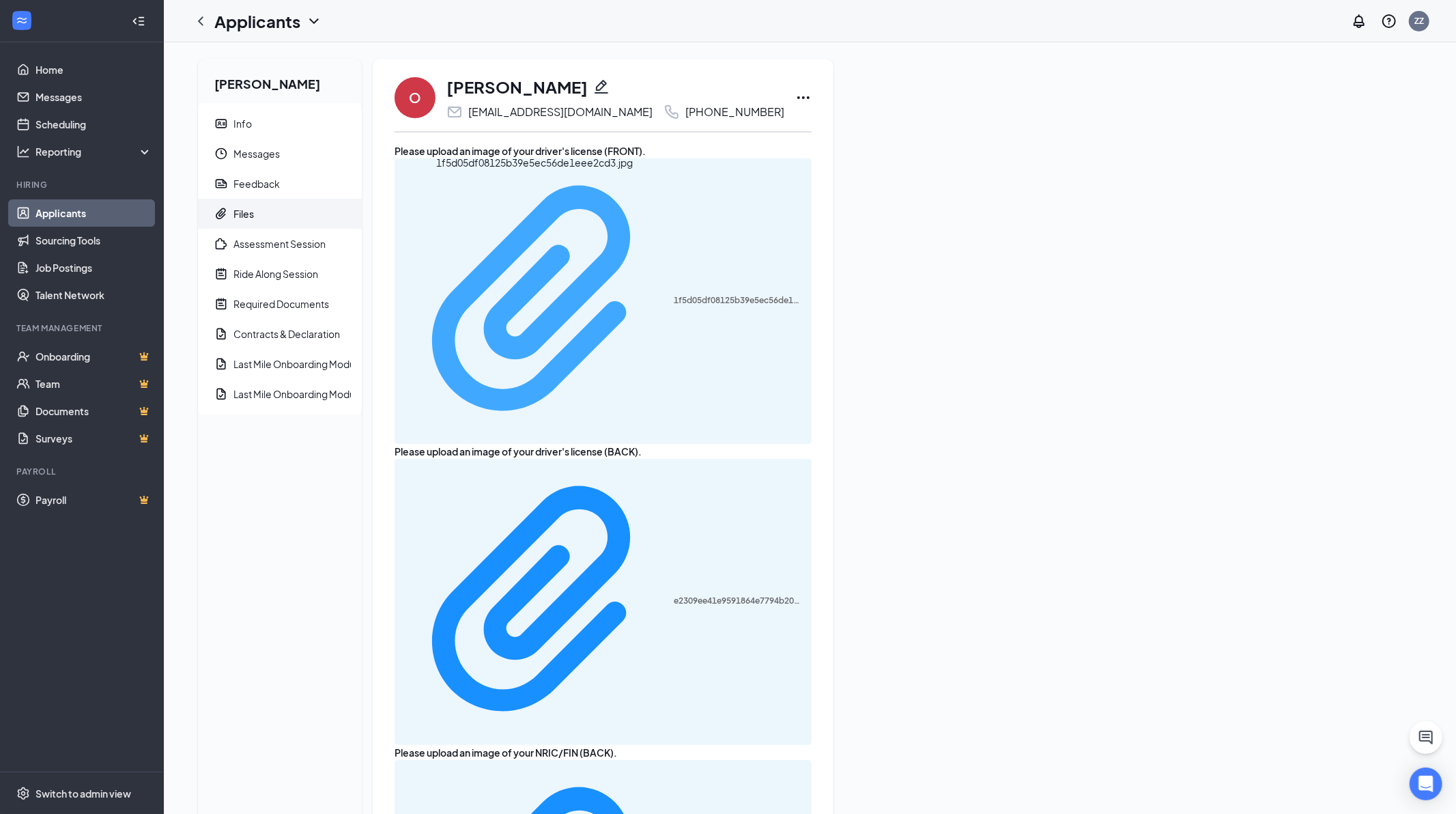
click at [674, 295] on div "1f5d05df08125b39e5ec56de1eee2cd3.jpg" at bounding box center [738, 300] width 130 height 11
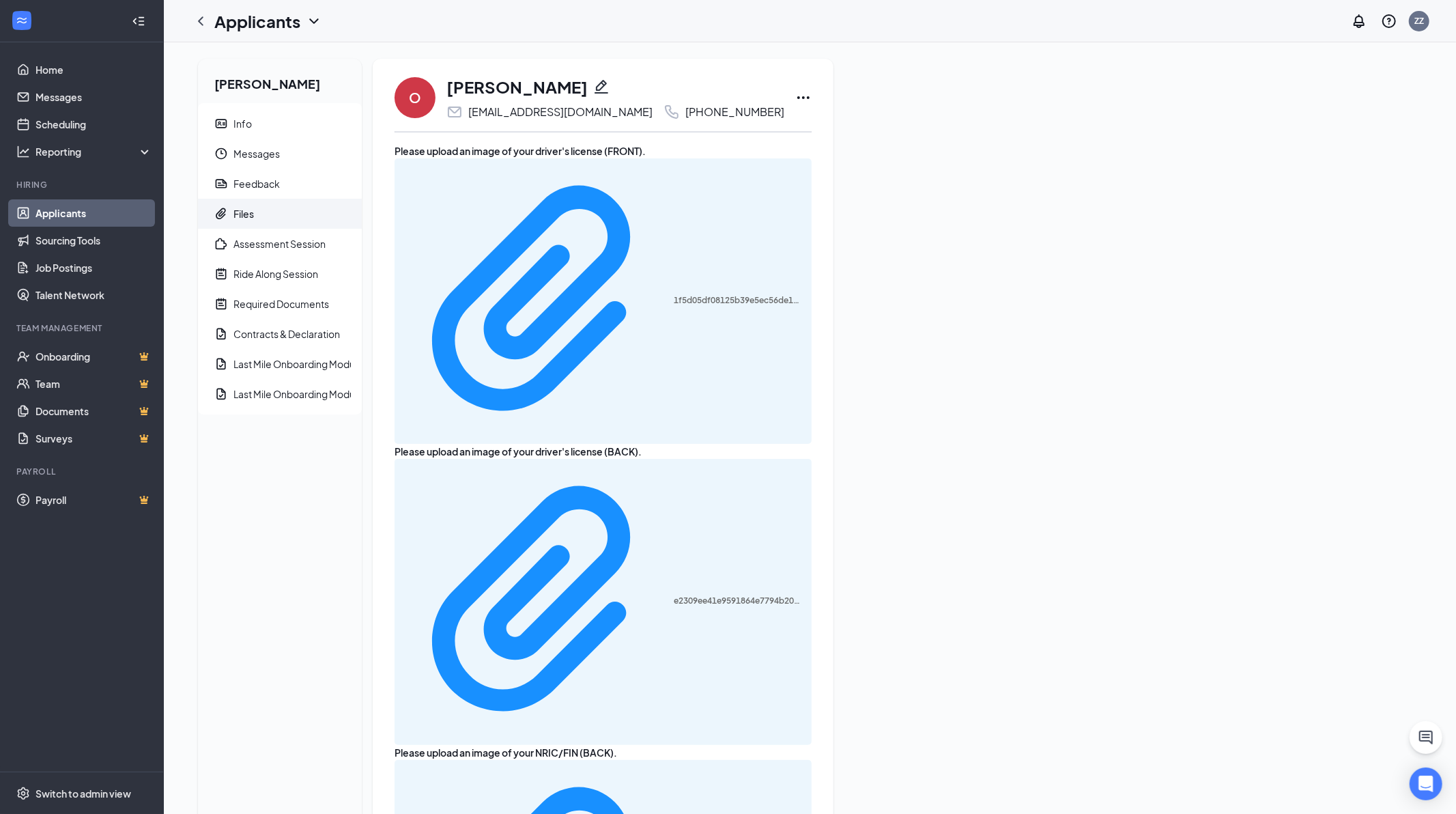
click at [556, 459] on div "e2309ee41e9591864e7794b201b74deb.jpg" at bounding box center [602, 602] width 417 height 285
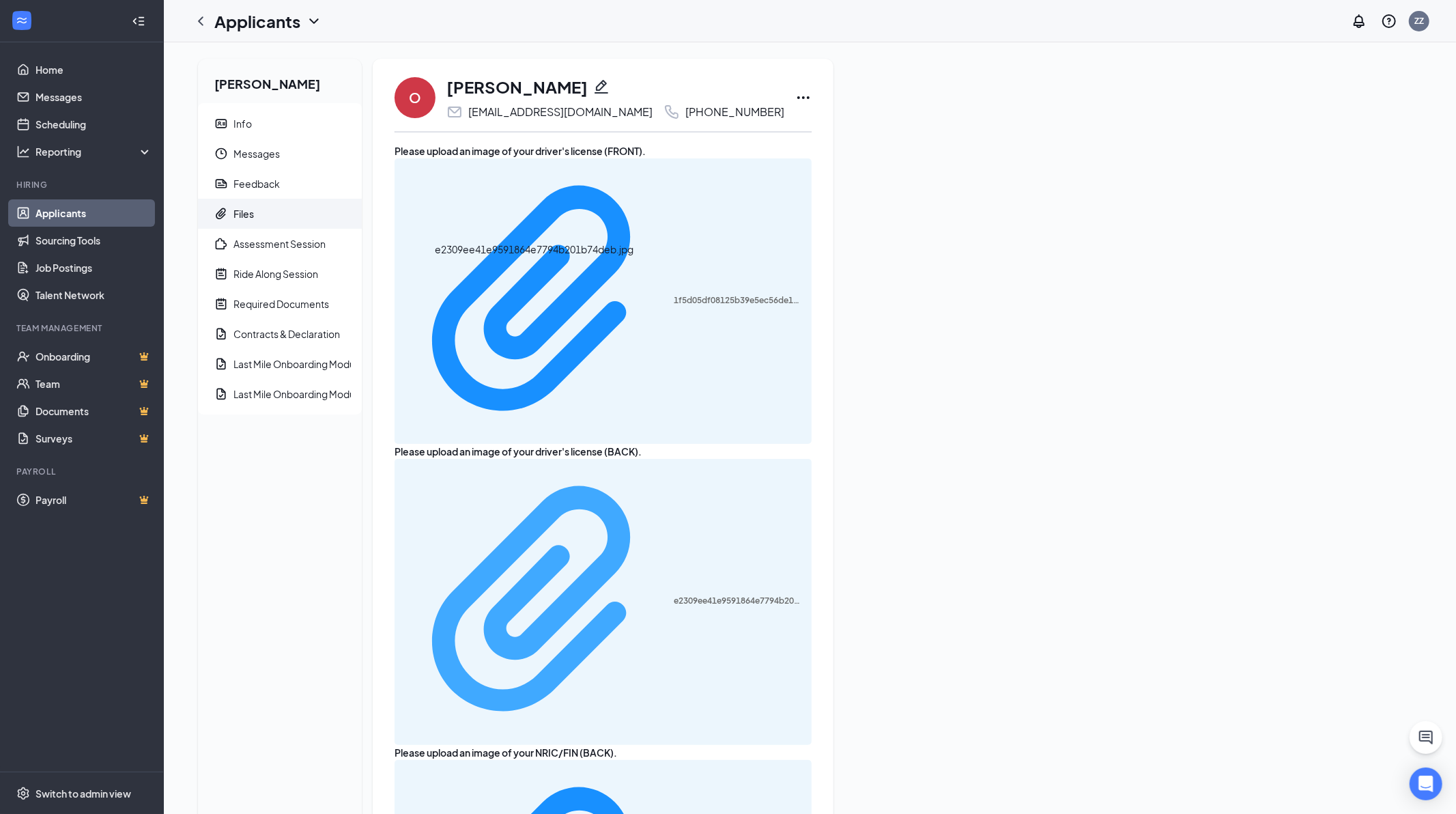
click at [674, 596] on div "e2309ee41e9591864e7794b201b74deb.jpg" at bounding box center [738, 601] width 130 height 11
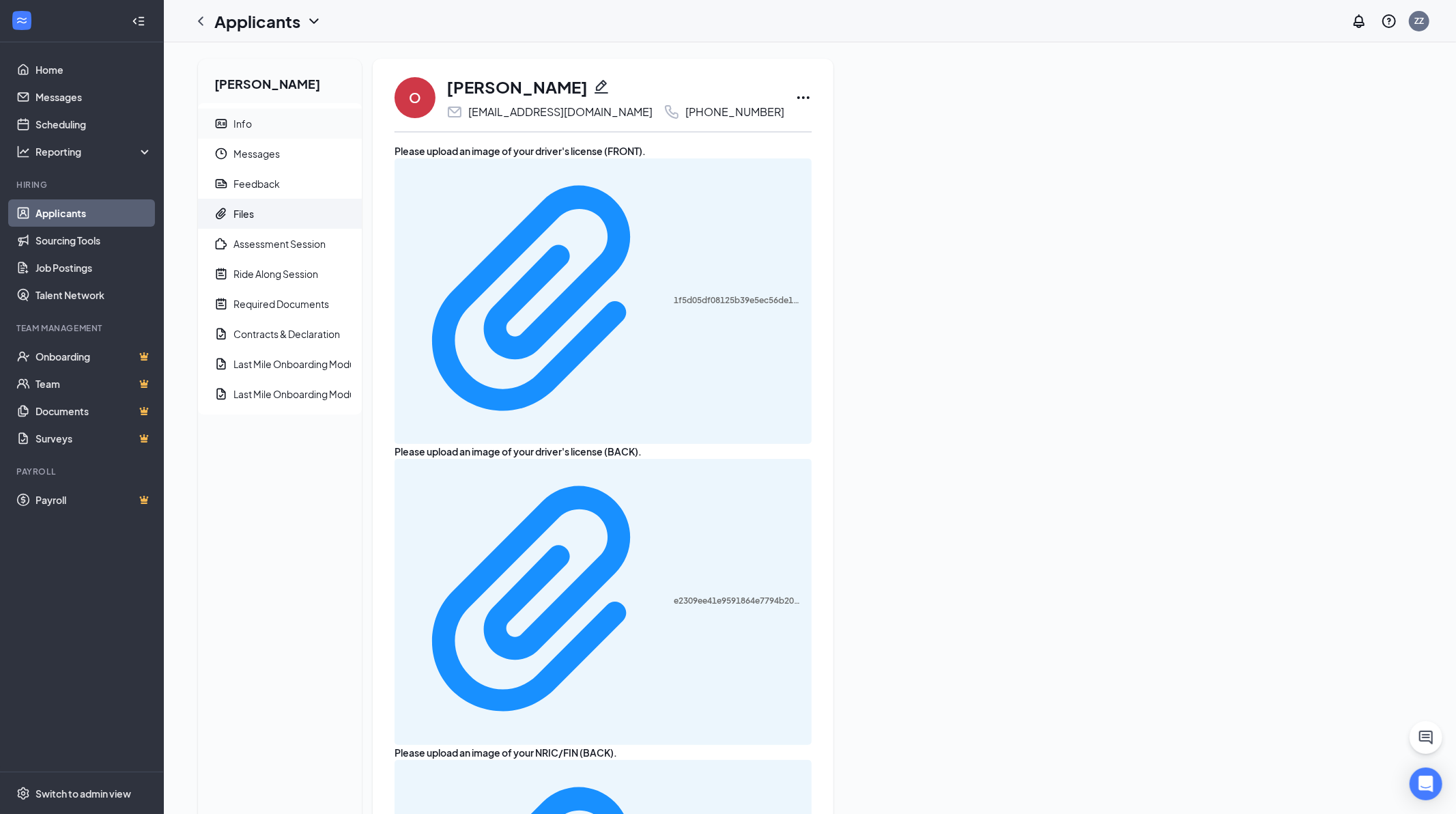
click at [265, 130] on span "Info" at bounding box center [292, 123] width 117 height 30
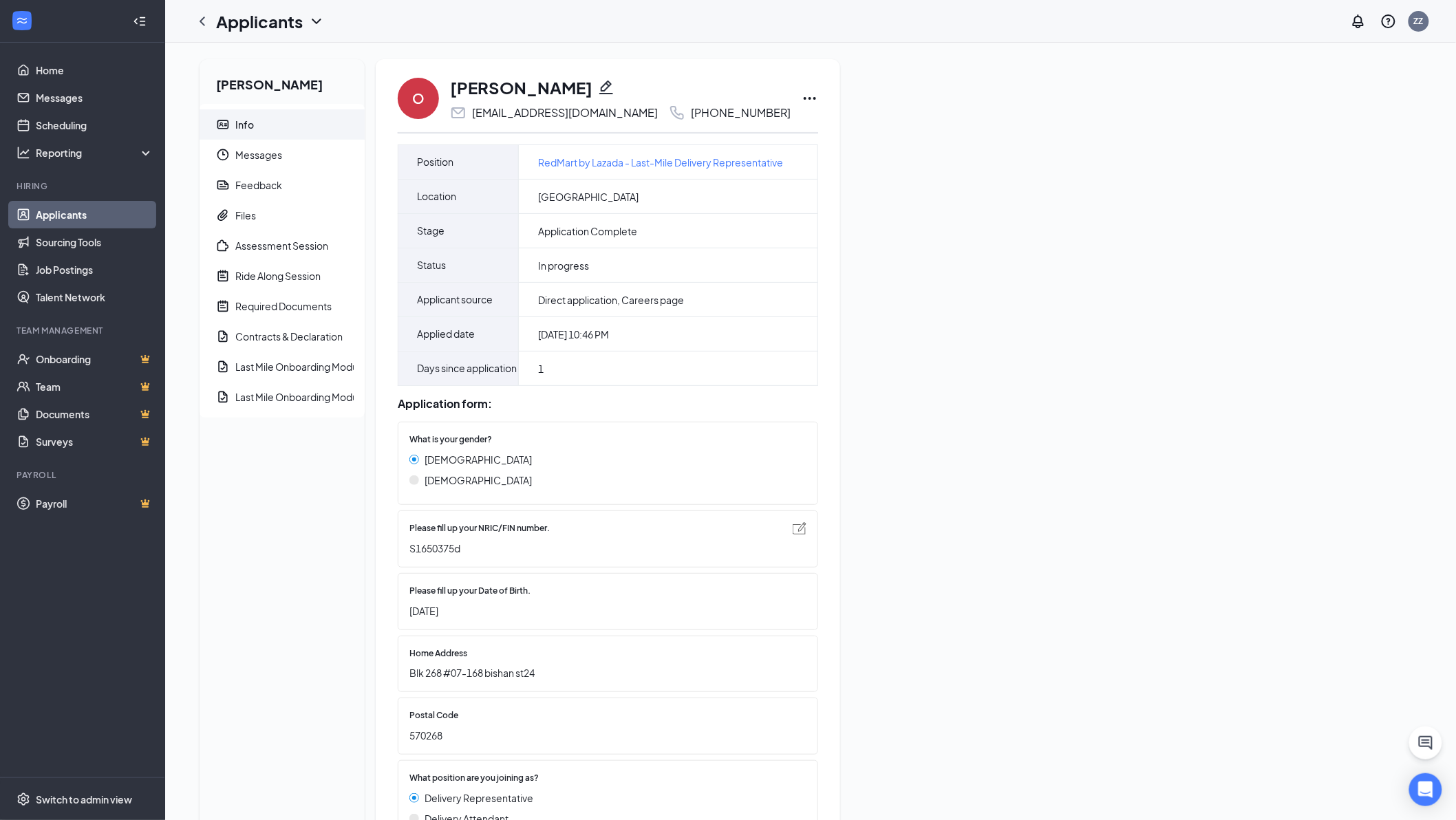
click at [793, 534] on img at bounding box center [800, 528] width 14 height 12
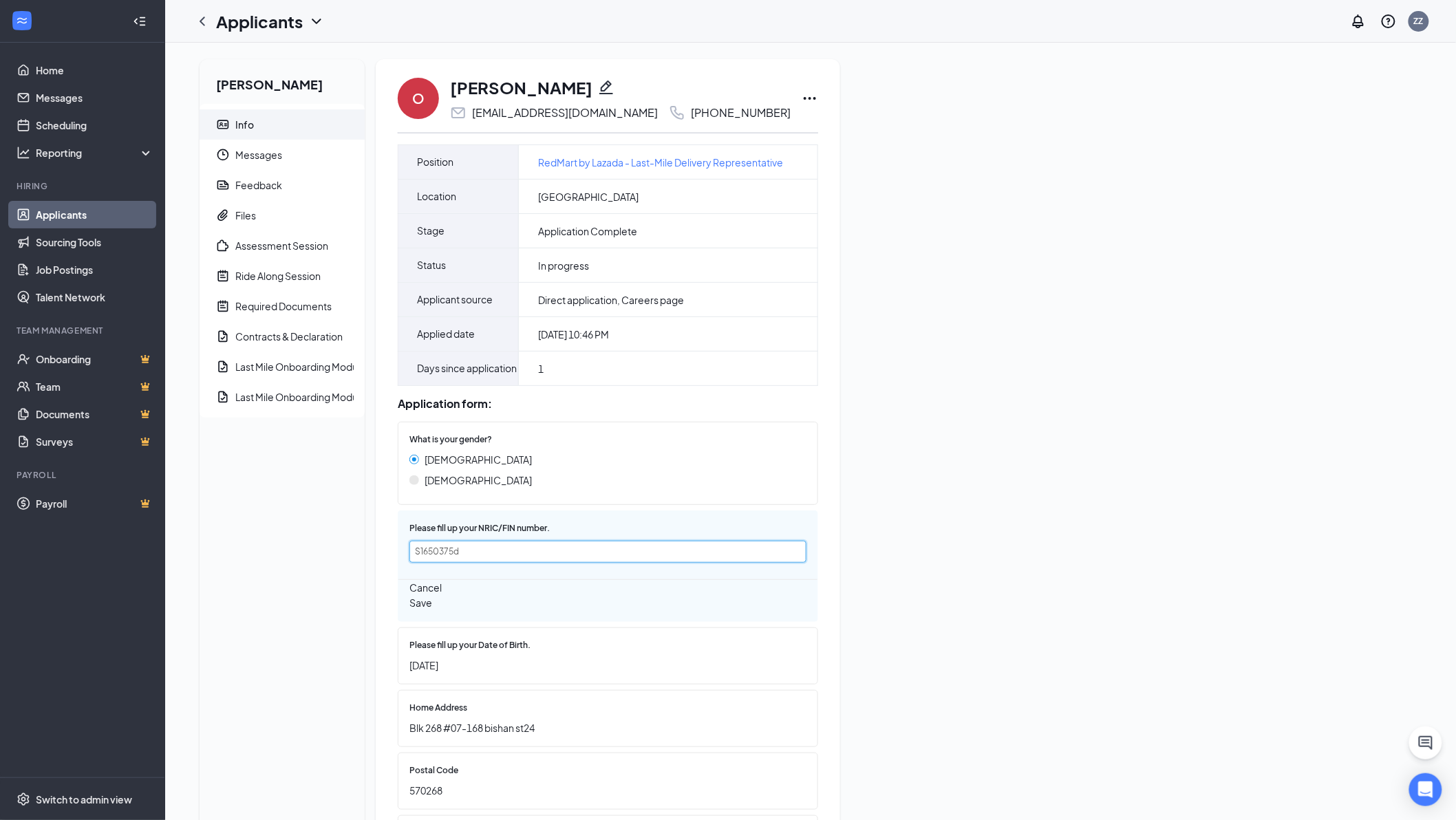
drag, startPoint x: 503, startPoint y: 588, endPoint x: 451, endPoint y: 591, distance: 52.1
click at [451, 562] on input "S1650375d" at bounding box center [608, 552] width 397 height 22
type input "S1650375D"
click at [433, 610] on button "Save" at bounding box center [421, 603] width 23 height 15
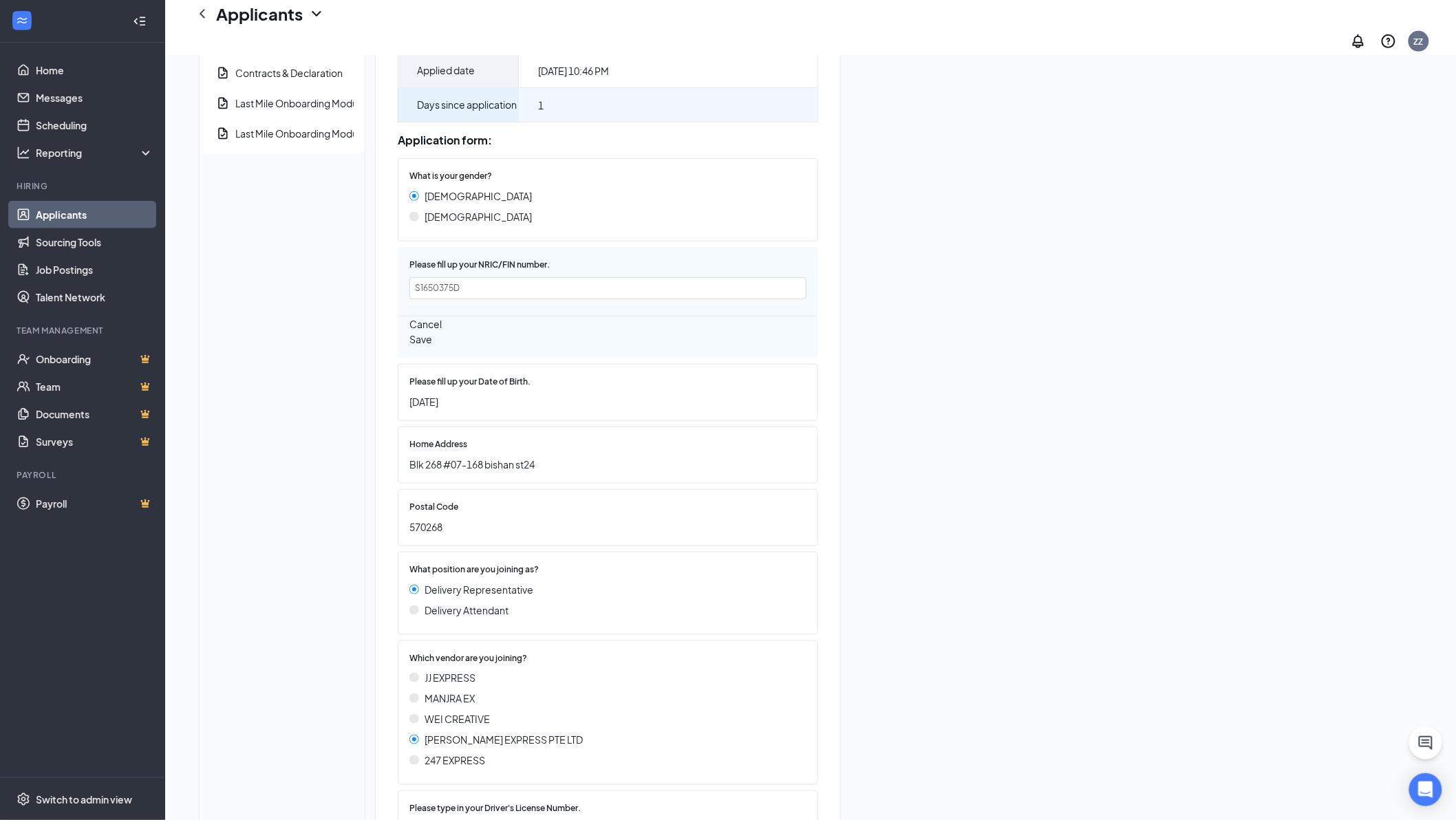
scroll to position [306, 0]
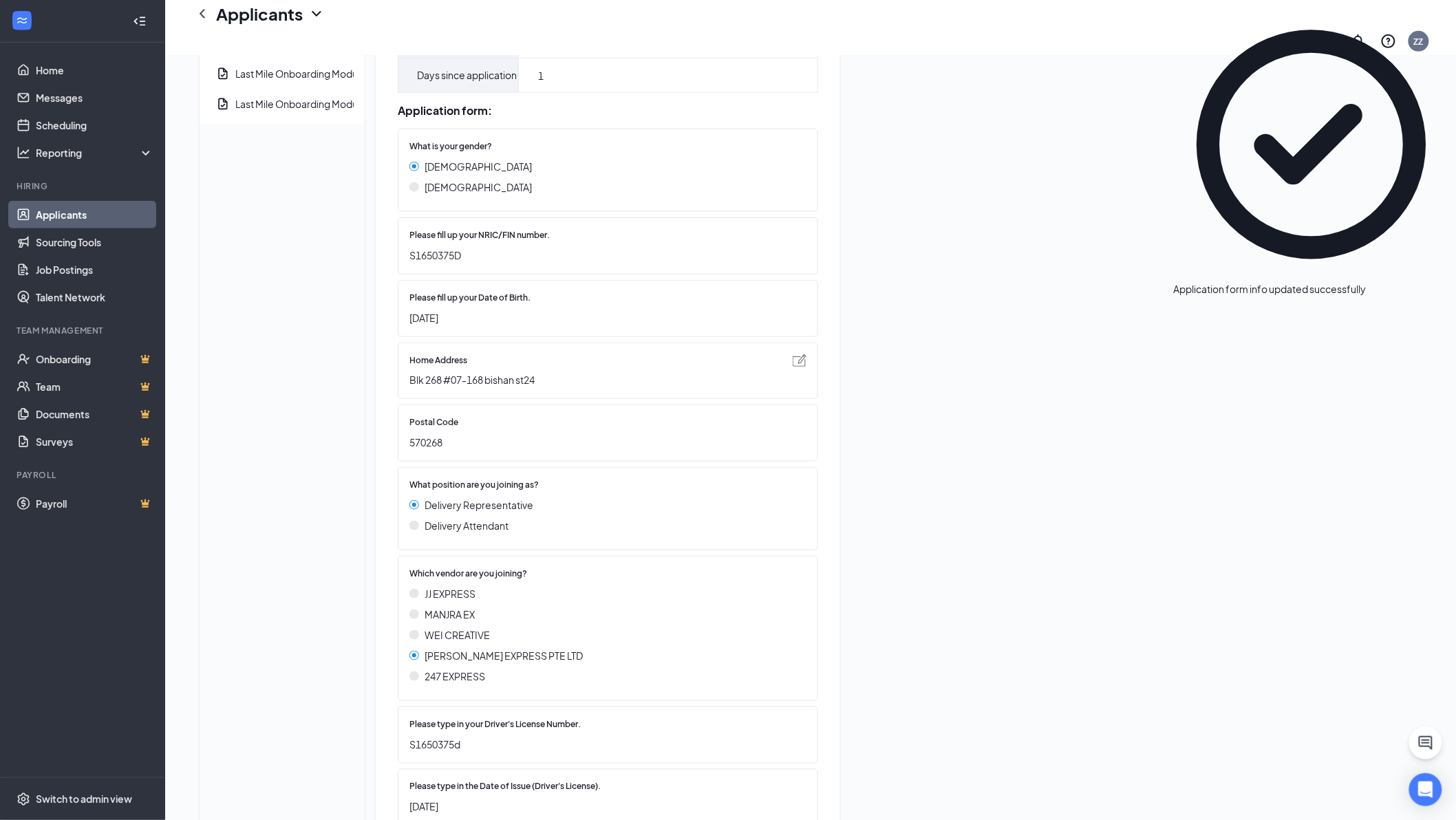
click at [793, 366] on img at bounding box center [800, 360] width 14 height 12
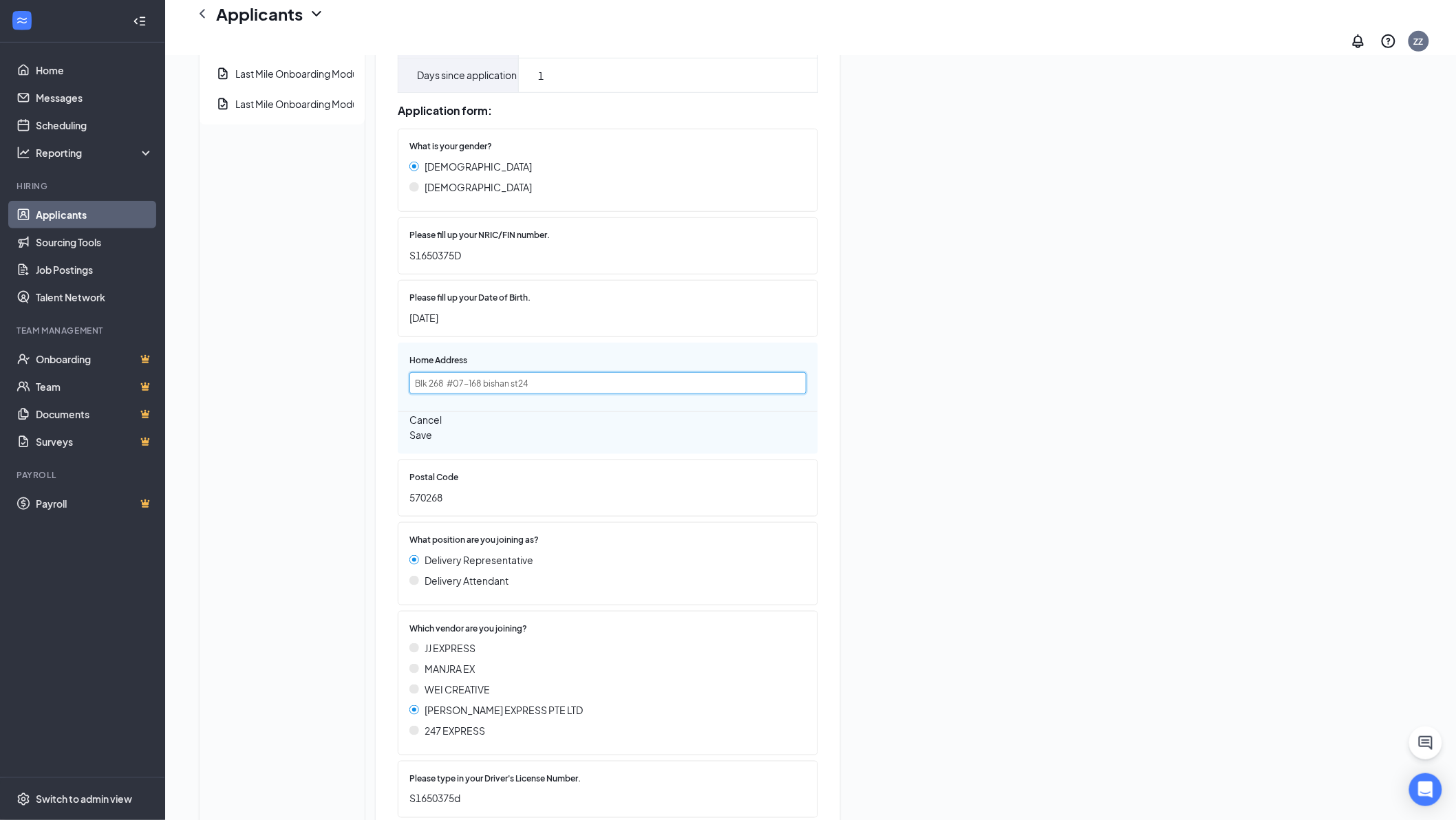
click at [482, 394] on input "Blk 268 #07-168 bishan st24" at bounding box center [608, 383] width 397 height 22
drag, startPoint x: 518, startPoint y: 406, endPoint x: 508, endPoint y: 407, distance: 10.0
click at [508, 394] on input "Blk 268 #07-168 Bishan st24" at bounding box center [608, 383] width 397 height 22
click at [521, 394] on input "Blk 268 #07-168 Bishan st24" at bounding box center [608, 383] width 397 height 22
drag, startPoint x: 517, startPoint y: 406, endPoint x: 510, endPoint y: 406, distance: 7.0
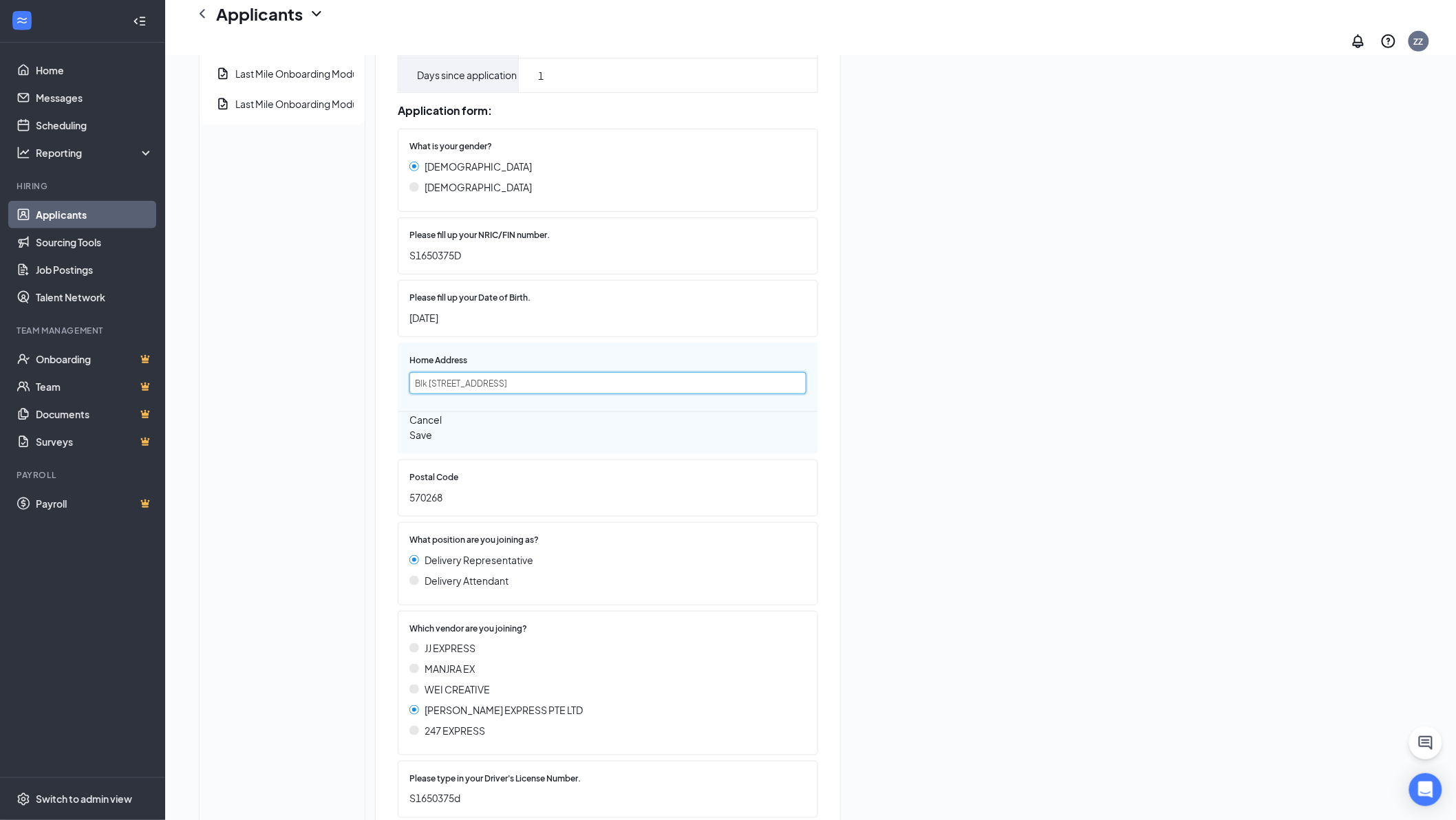
click at [510, 394] on input "Blk 268 #07-168 Bishan st24" at bounding box center [608, 383] width 397 height 22
drag, startPoint x: 479, startPoint y: 406, endPoint x: 449, endPoint y: 410, distance: 30.3
click at [449, 394] on input "Blk 268 #07-168 Bishan Street 24" at bounding box center [608, 383] width 397 height 22
click at [552, 394] on input "Blk 268 Bishan Street 24" at bounding box center [608, 383] width 397 height 22
paste input "#07-168"
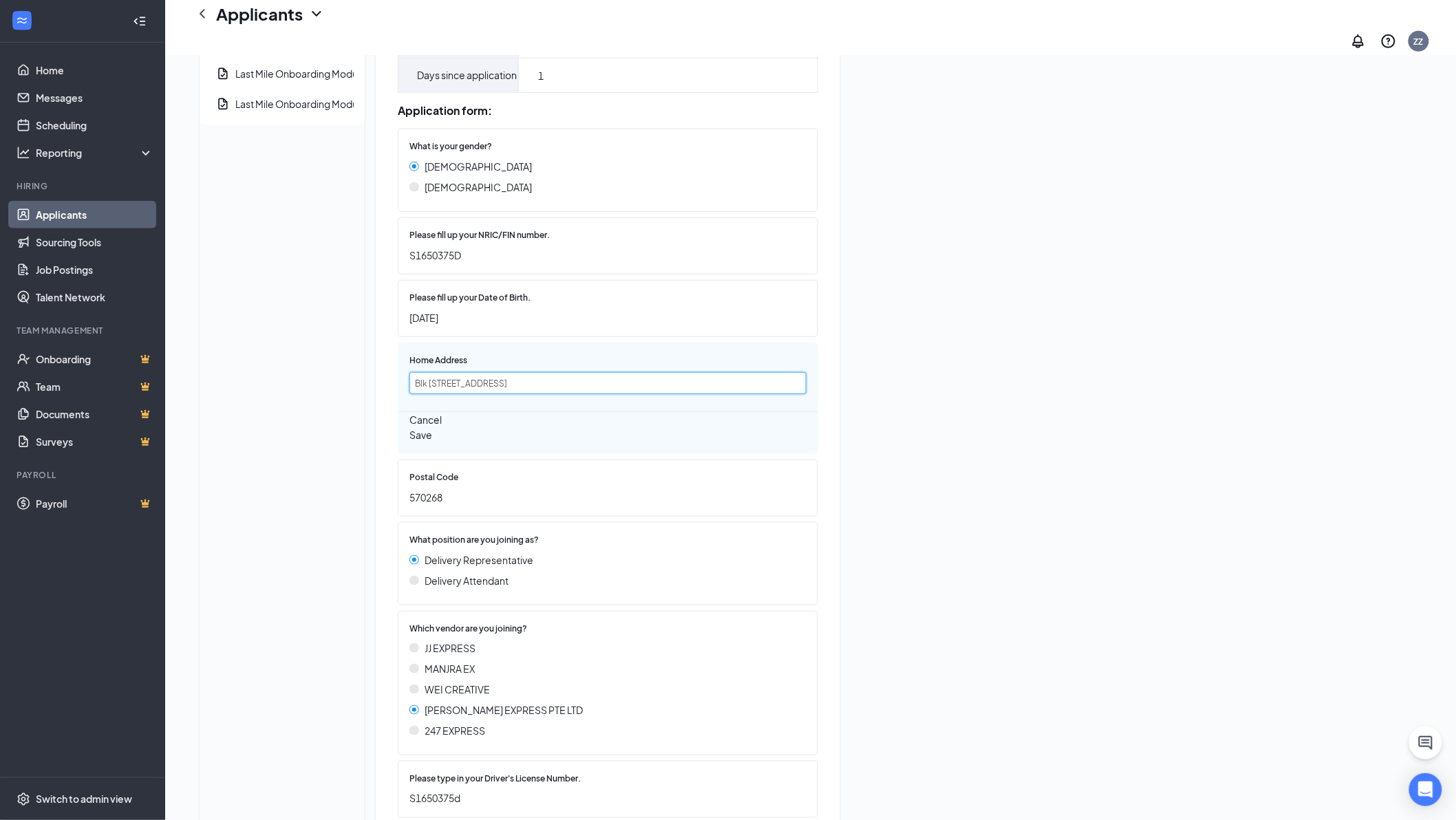
type input "Blk [STREET_ADDRESS]"
click at [433, 443] on button "Save" at bounding box center [421, 435] width 23 height 15
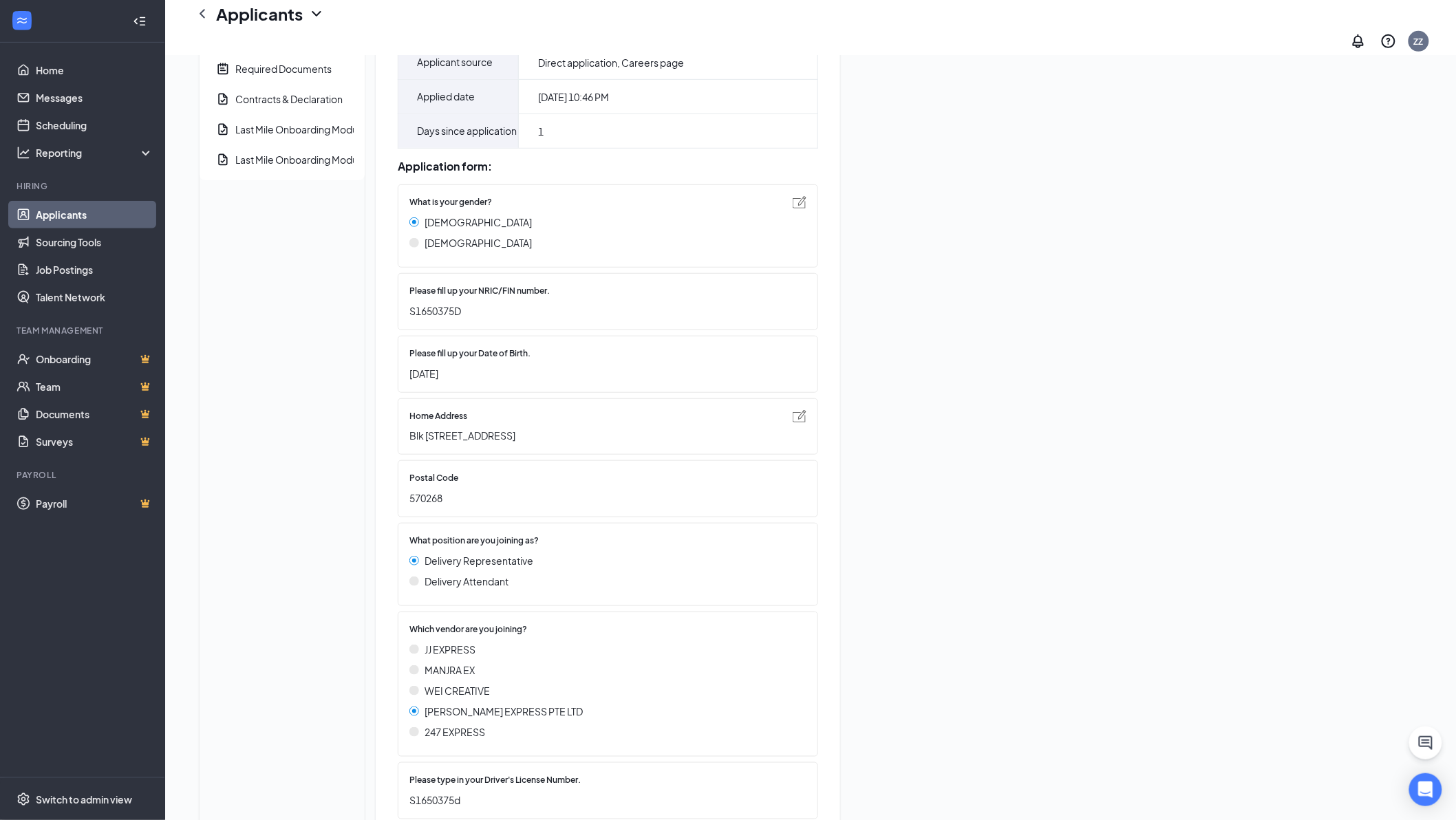
scroll to position [85, 0]
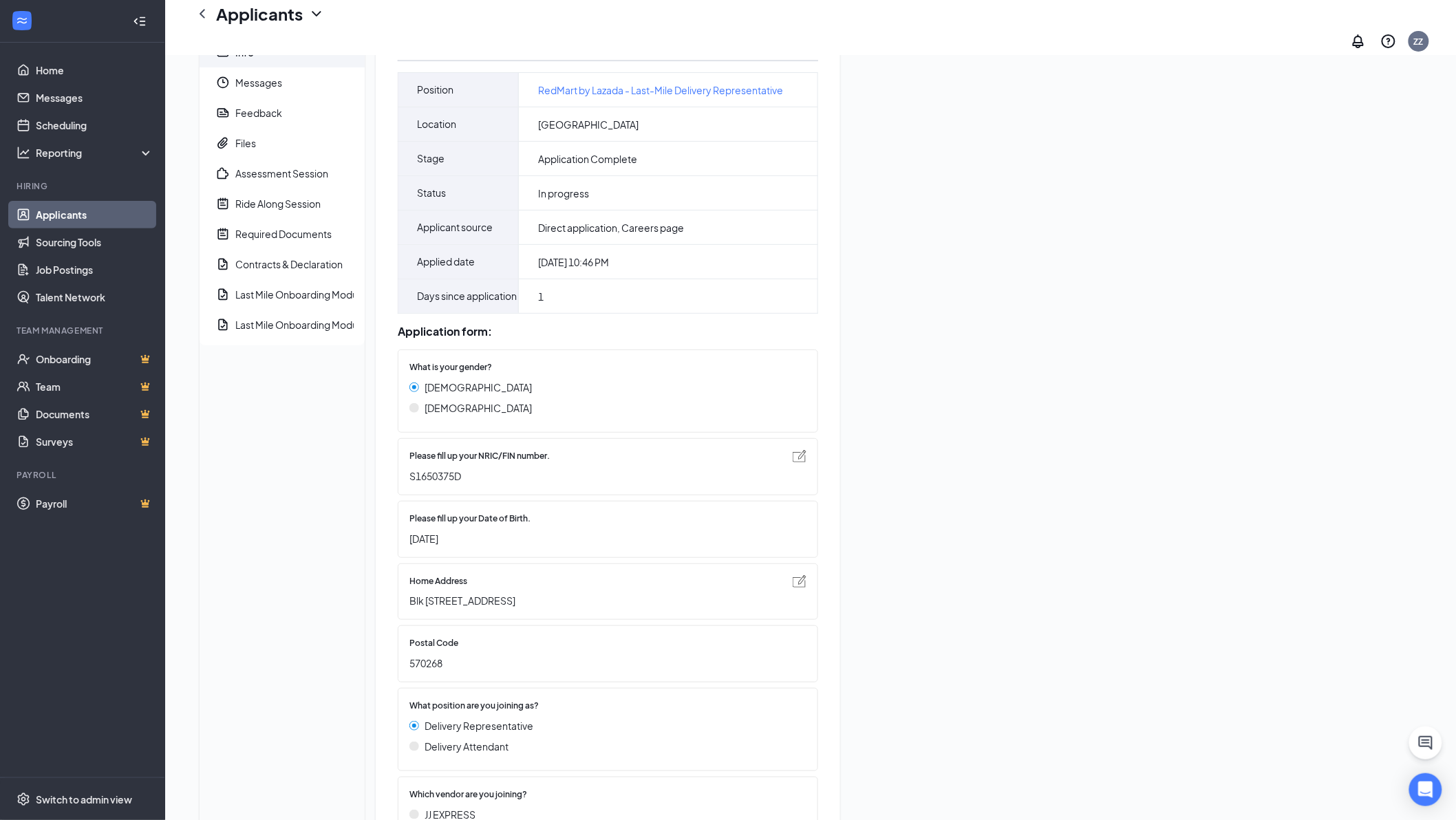
click at [444, 484] on span "S1650375D" at bounding box center [601, 476] width 384 height 15
click at [442, 484] on span "S1650375D" at bounding box center [601, 476] width 384 height 15
copy span "S1650375D"
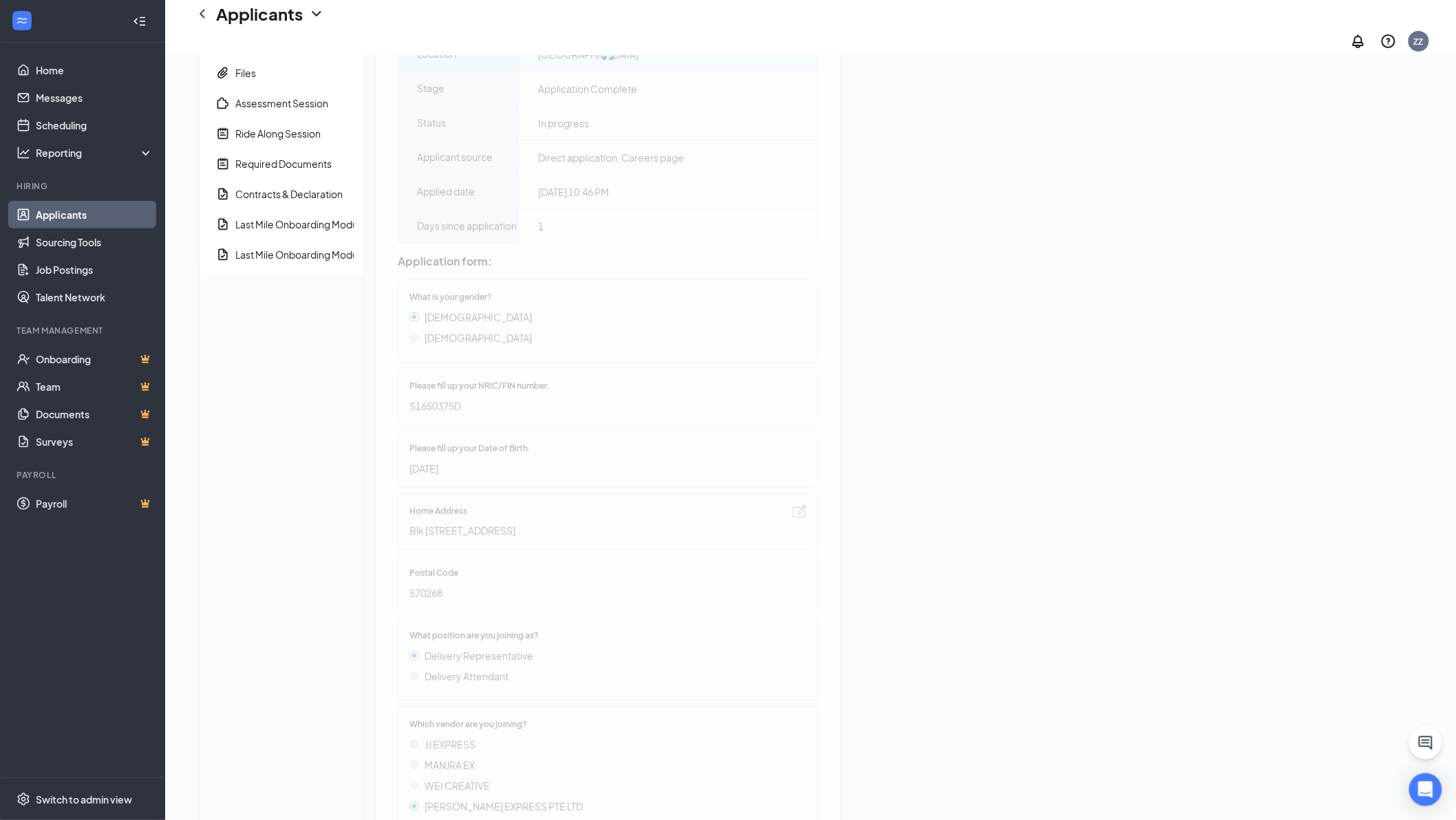
scroll to position [0, 0]
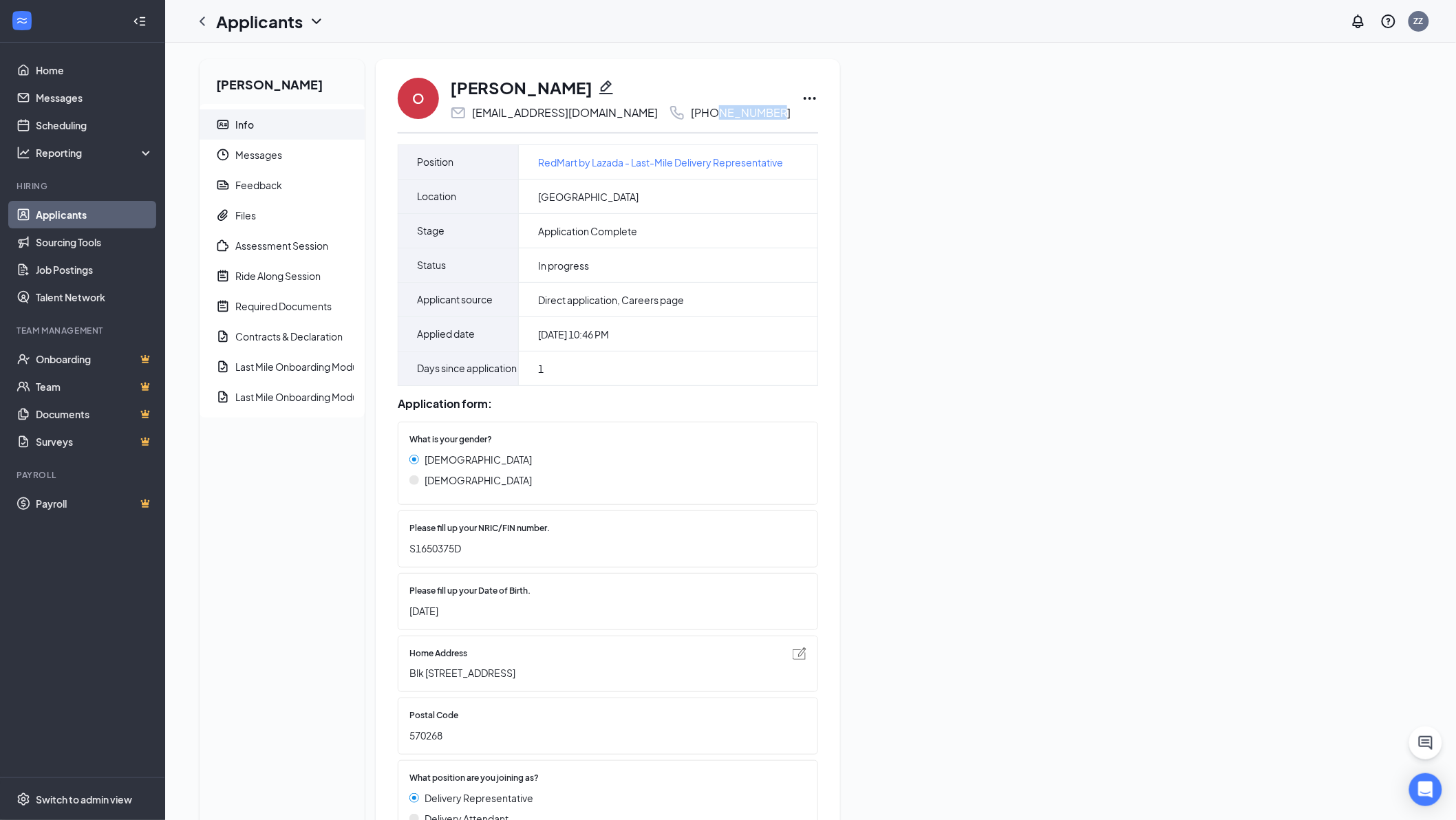
drag, startPoint x: 656, startPoint y: 112, endPoint x: 707, endPoint y: 117, distance: 51.2
click at [707, 117] on div "[PHONE_NUMBER]" at bounding box center [741, 113] width 100 height 14
copy div "8198 6155"
drag, startPoint x: 472, startPoint y: 113, endPoint x: 597, endPoint y: 119, distance: 125.1
click at [597, 119] on div "[EMAIL_ADDRESS][DOMAIN_NAME]" at bounding box center [564, 113] width 186 height 14
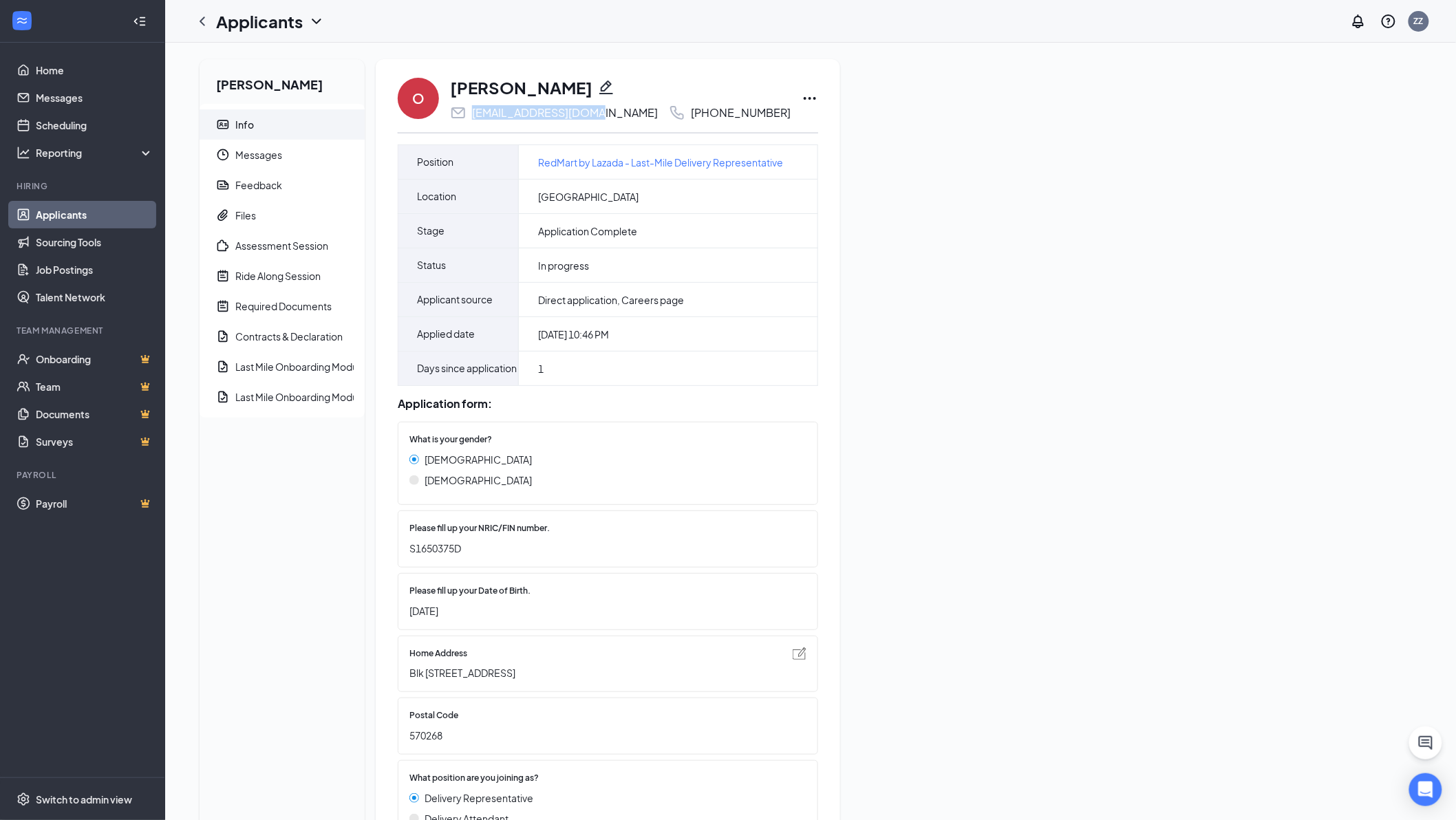
copy div "[EMAIL_ADDRESS][DOMAIN_NAME]"
click at [438, 556] on span "S1650375D" at bounding box center [601, 549] width 384 height 15
copy span "S1650375D"
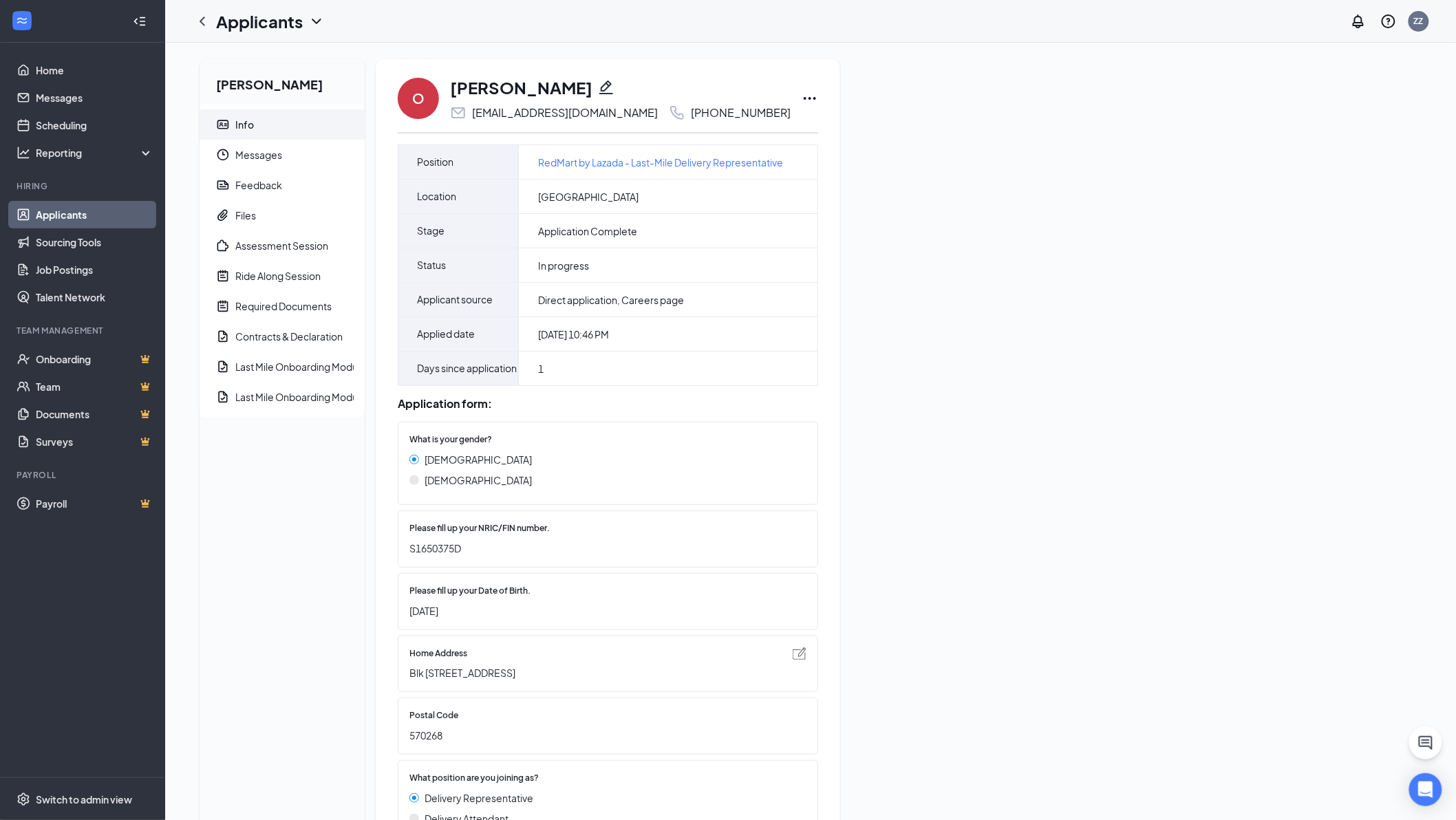
click at [456, 680] on span "Blk [STREET_ADDRESS]" at bounding box center [601, 673] width 384 height 15
click at [455, 680] on span "Blk [STREET_ADDRESS]" at bounding box center [601, 673] width 384 height 15
copy div "Blk [STREET_ADDRESS]"
click at [421, 755] on div "Postal Code 570268" at bounding box center [607, 726] width 421 height 57
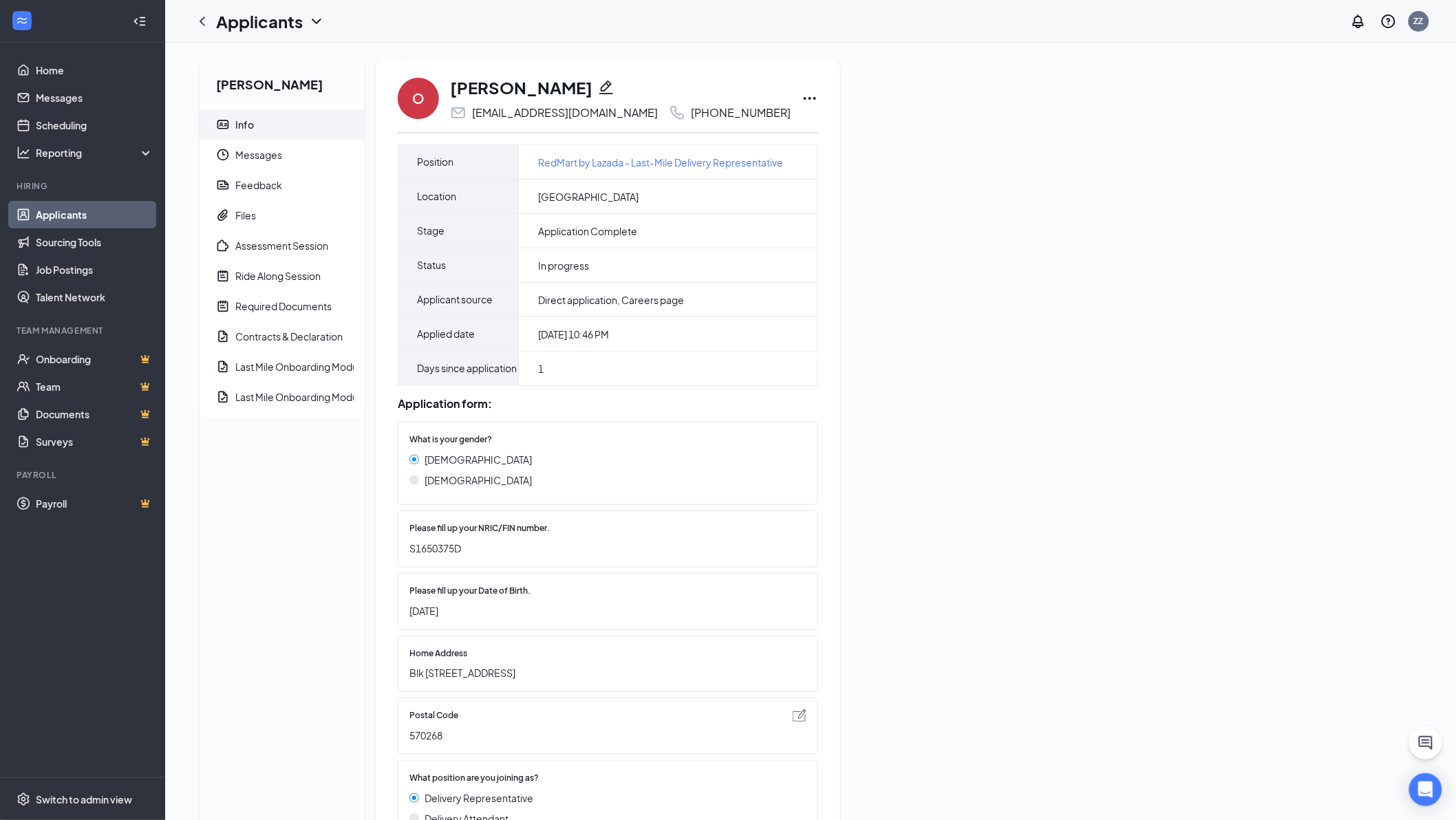
click at [426, 743] on span "570268" at bounding box center [601, 735] width 384 height 15
copy span "570268"
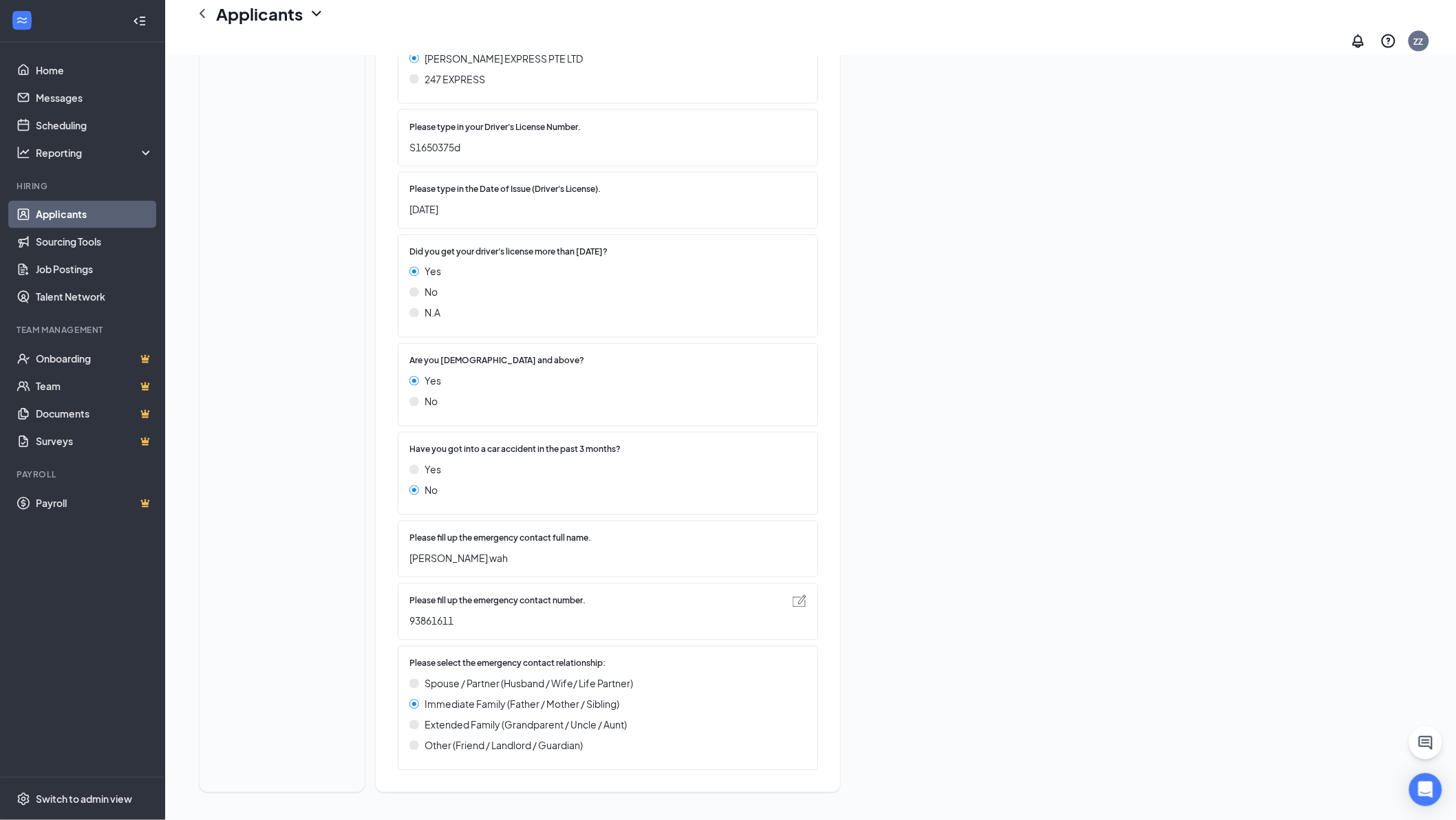
scroll to position [925, 0]
click at [433, 556] on span "[PERSON_NAME] wah" at bounding box center [601, 559] width 384 height 15
copy span "Sze"
click at [430, 554] on span "[PERSON_NAME] wah" at bounding box center [601, 559] width 384 height 15
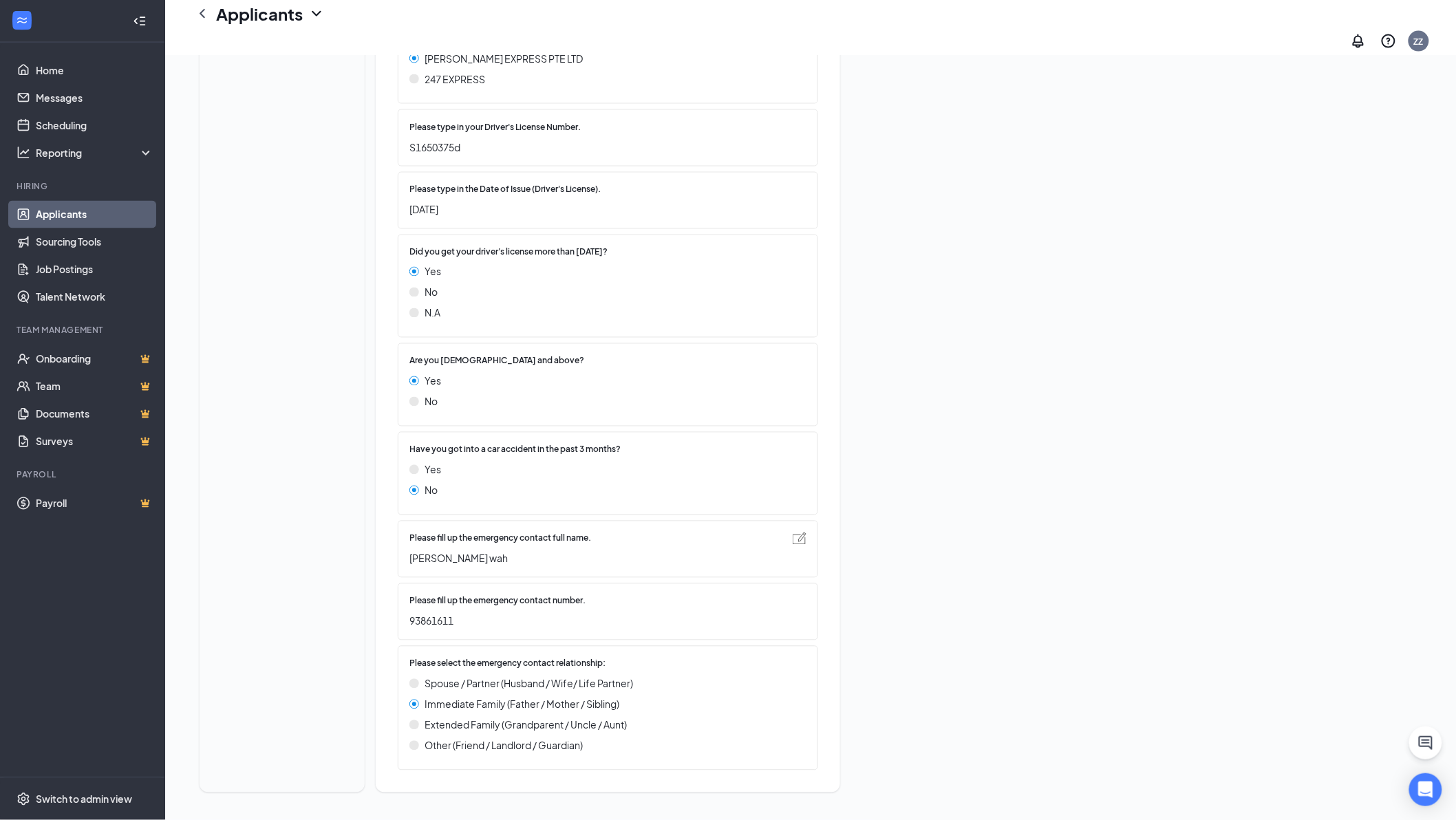
click at [430, 554] on span "[PERSON_NAME] wah" at bounding box center [601, 559] width 384 height 15
click at [427, 556] on span "[PERSON_NAME] wah" at bounding box center [601, 559] width 384 height 15
click at [408, 562] on div "Please fill up the emergency contact full name. Ong Sze wah" at bounding box center [607, 549] width 421 height 57
click at [418, 559] on span "[PERSON_NAME] wah" at bounding box center [601, 559] width 384 height 15
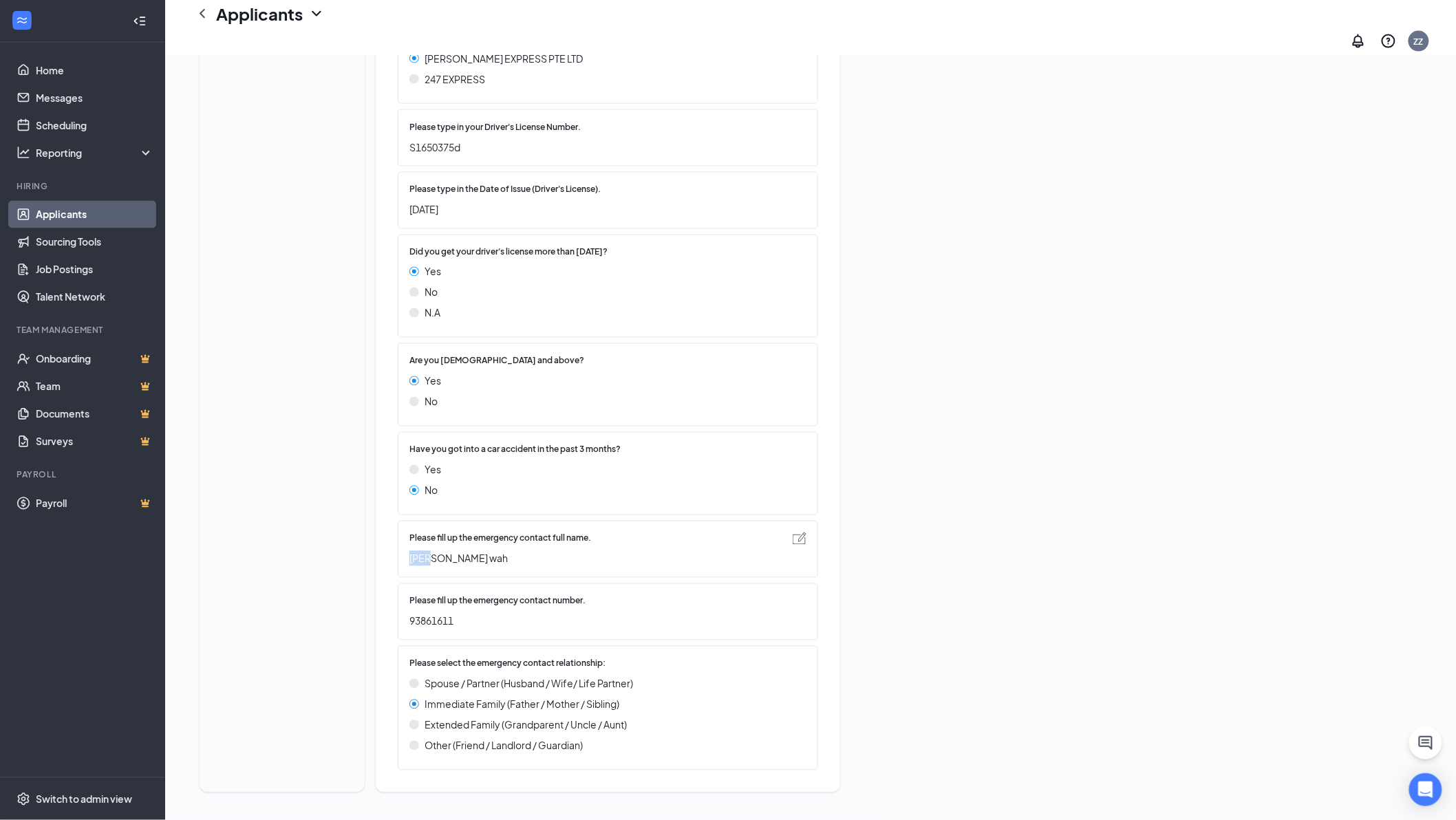
click at [418, 559] on span "[PERSON_NAME] wah" at bounding box center [601, 559] width 384 height 15
copy div "[PERSON_NAME] wah"
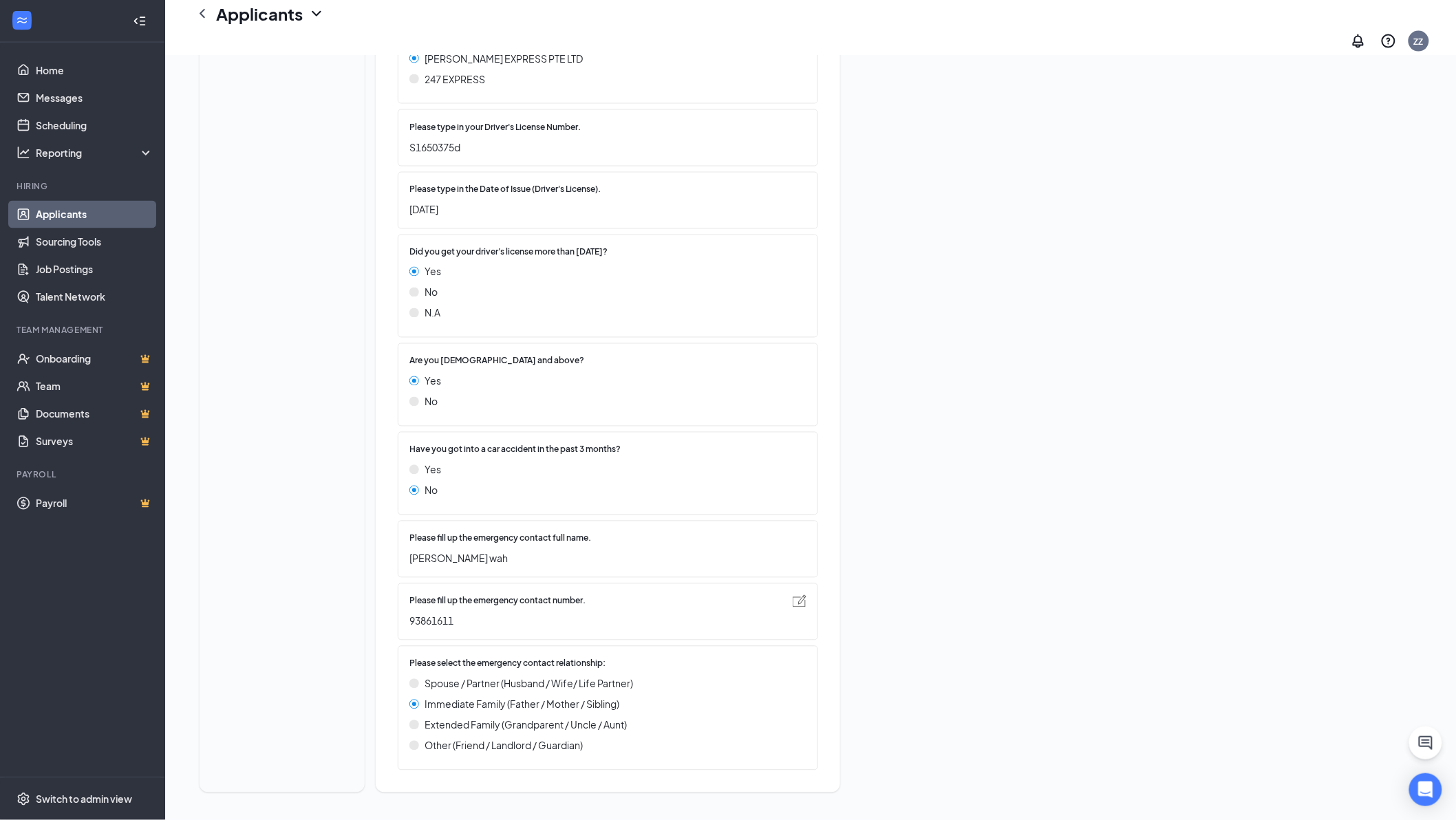
click at [433, 621] on span "93861611" at bounding box center [601, 621] width 384 height 15
copy span "93861611"
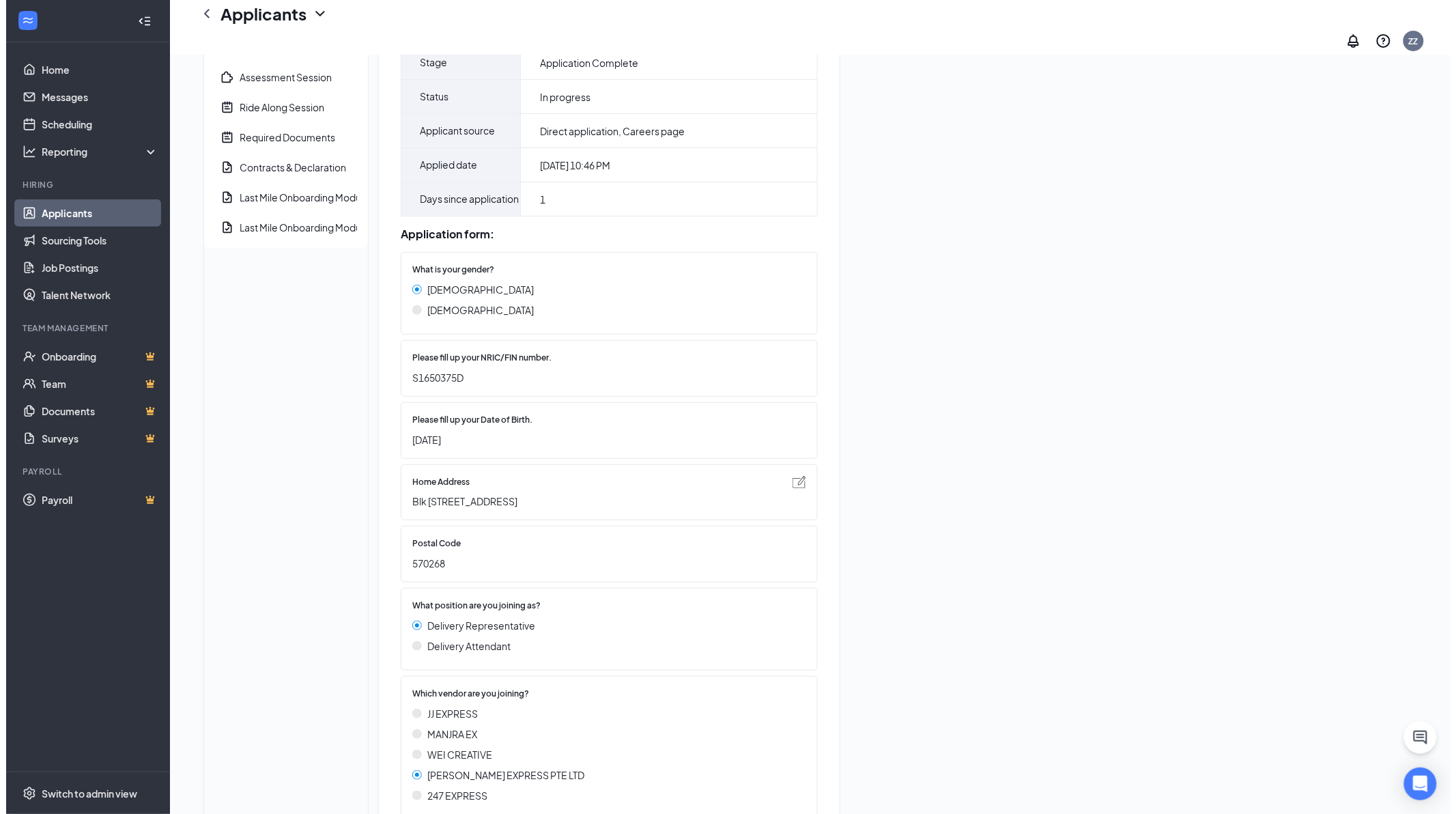
scroll to position [0, 0]
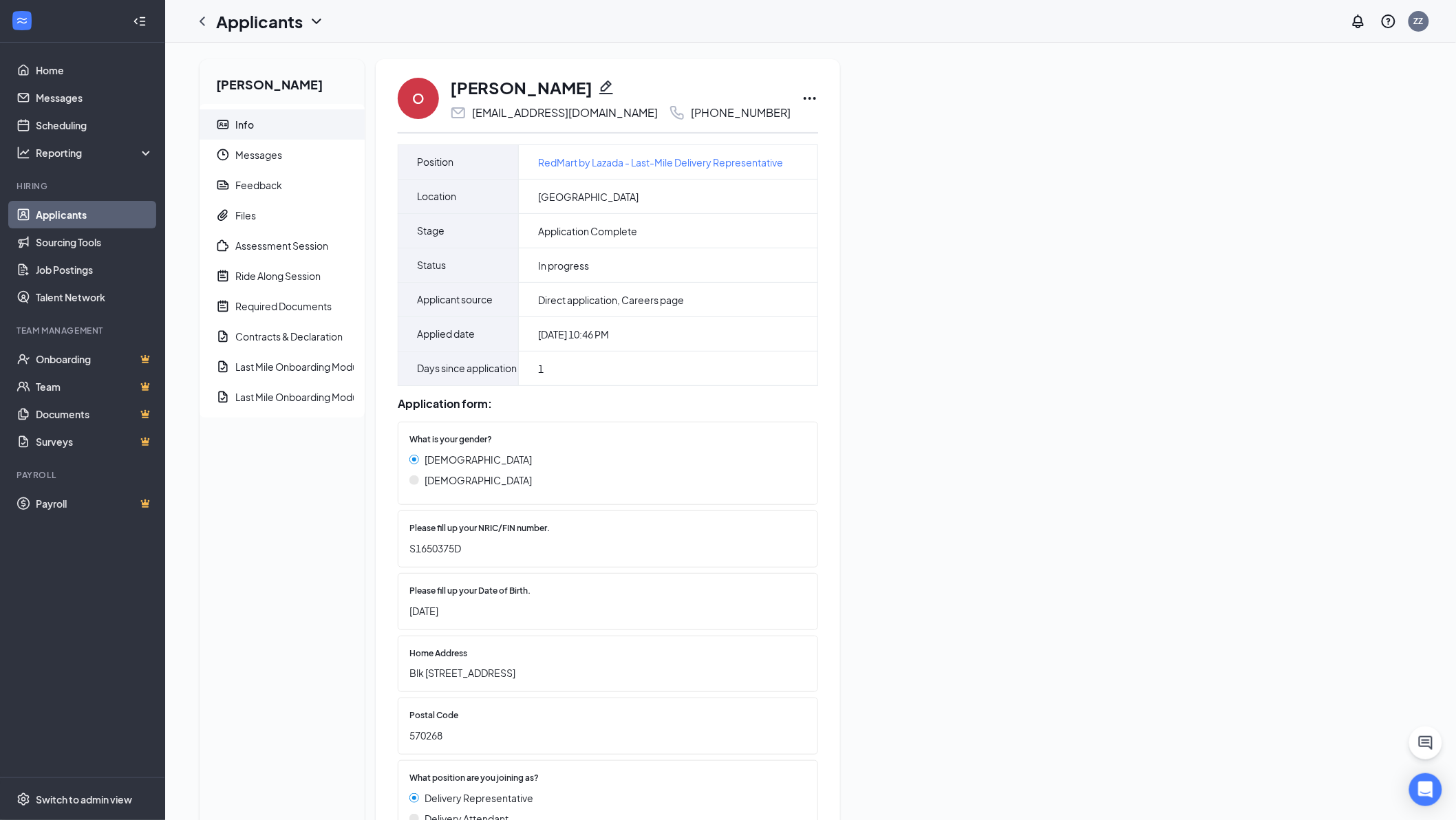
drag, startPoint x: 257, startPoint y: 188, endPoint x: 342, endPoint y: 209, distance: 87.6
click at [257, 188] on div "Feedback" at bounding box center [259, 185] width 47 height 14
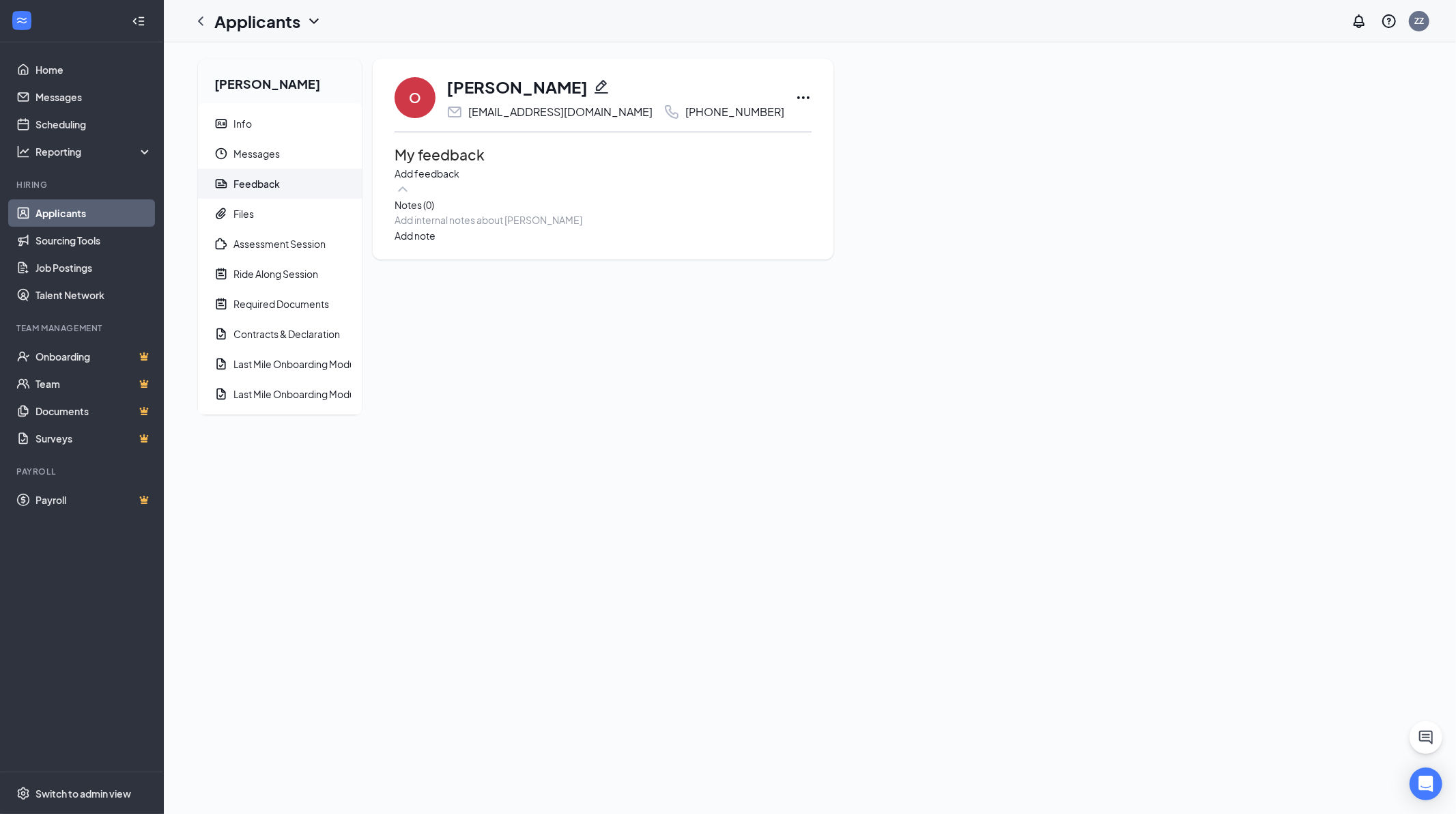
click at [496, 228] on div at bounding box center [602, 220] width 415 height 14
click at [436, 271] on button "Add note" at bounding box center [415, 279] width 41 height 15
click at [795, 94] on icon "Ellipses" at bounding box center [803, 97] width 16 height 16
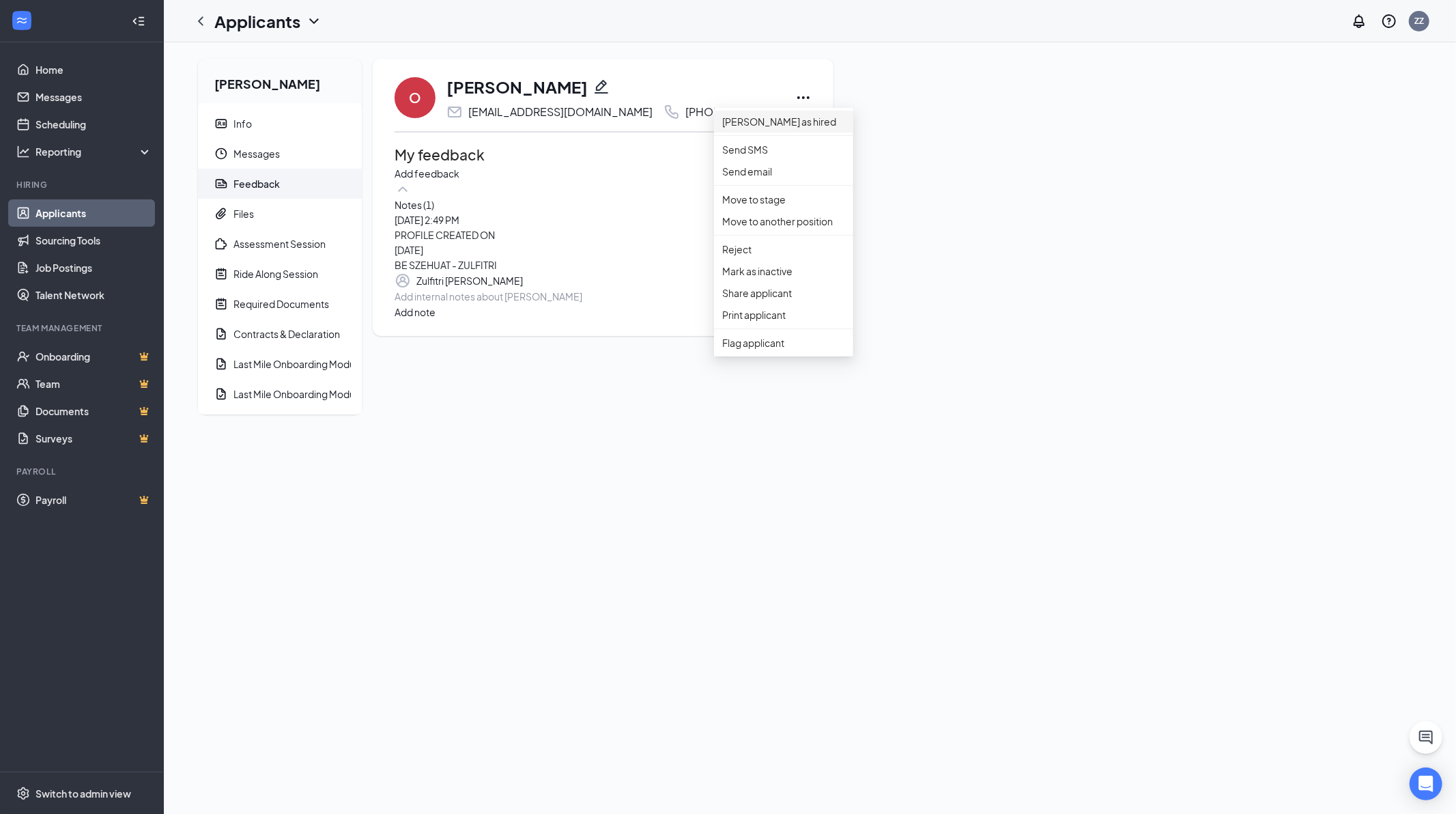
click at [759, 122] on p "Mark as hired" at bounding box center [783, 122] width 123 height 15
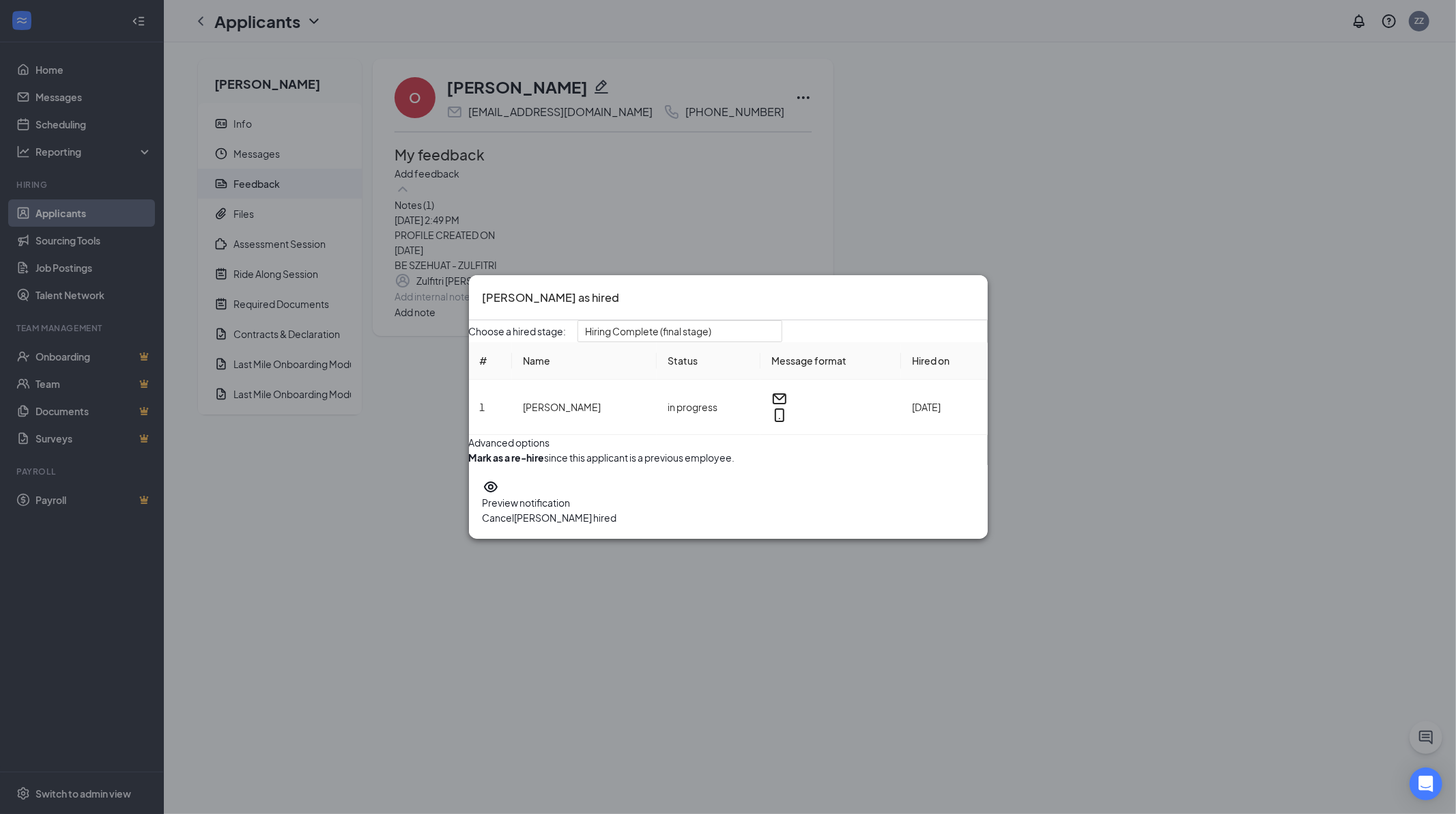
click at [617, 525] on button "Mark hired" at bounding box center [566, 517] width 103 height 15
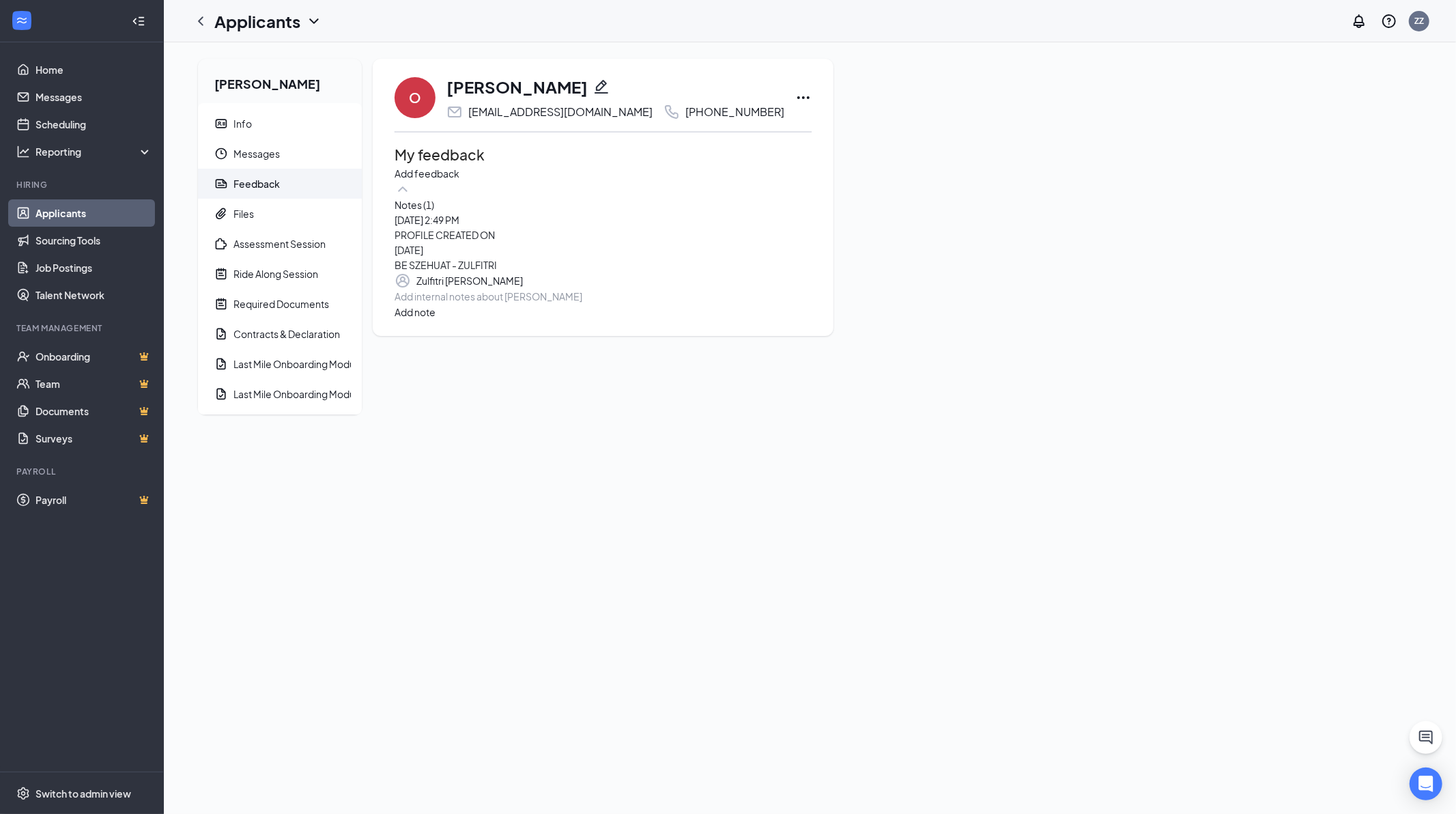
click at [795, 99] on icon "Ellipses" at bounding box center [803, 97] width 16 height 16
click at [893, 475] on div "ONG Huat Info Messages Feedback Files Assessment Session Ride Along Session Req…" at bounding box center [810, 428] width 1292 height 772
drag, startPoint x: 481, startPoint y: 303, endPoint x: 426, endPoint y: 305, distance: 55.0
click at [426, 273] on div "PROFILE CREATED ON 27/08/2025 BE SZEHUAT - ZULFITRI" at bounding box center [602, 250] width 417 height 45
copy div "BE SZEHUAT"
